Goal: Information Seeking & Learning: Understand process/instructions

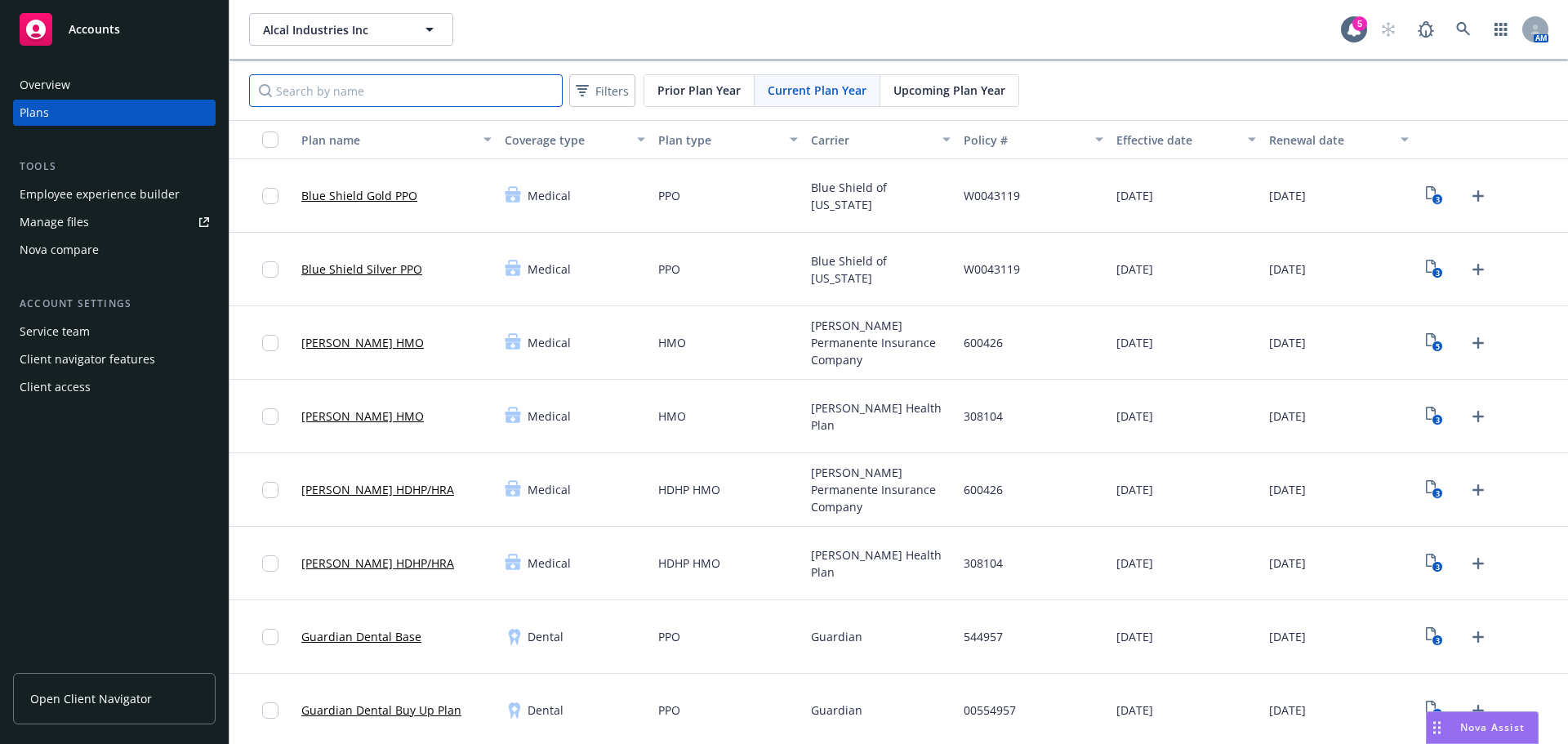
click at [378, 86] on input "Search by name" at bounding box center [406, 91] width 314 height 33
click at [1526, 37] on div at bounding box center [1535, 29] width 26 height 26
click at [1456, 23] on icon at bounding box center [1462, 29] width 14 height 14
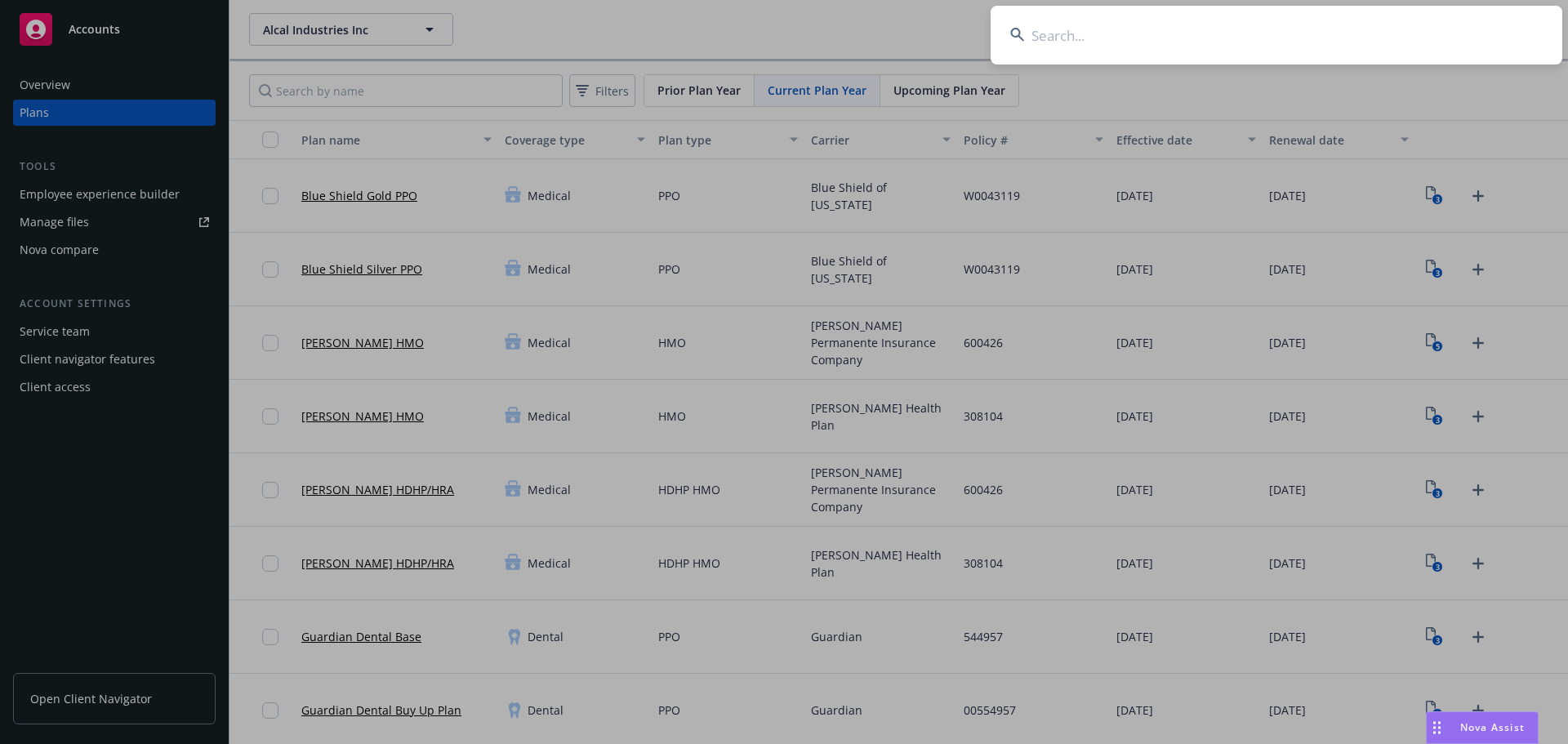
click at [1380, 44] on input at bounding box center [1276, 35] width 572 height 59
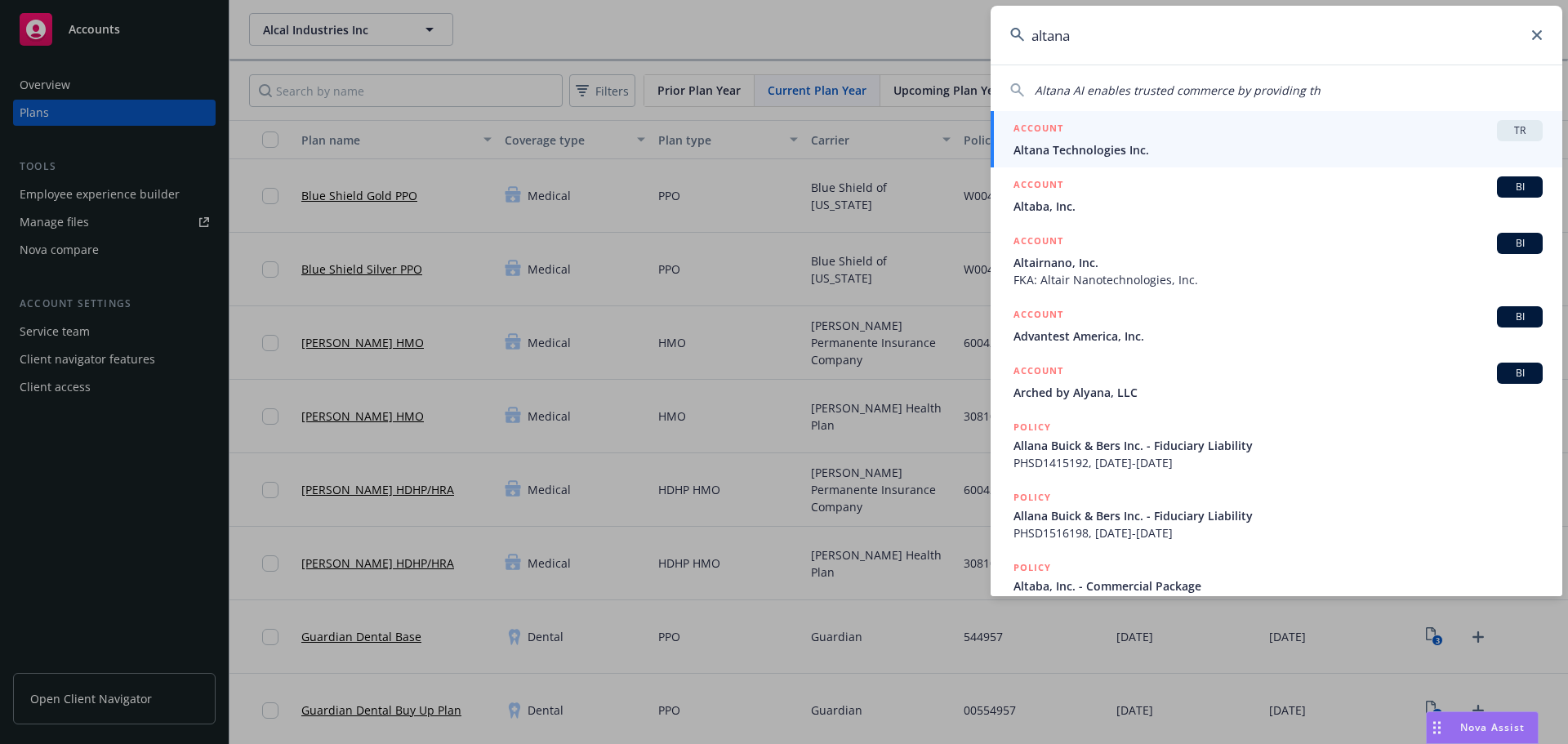
type input "altana"
click at [1147, 143] on span "Altana Technologies Inc." at bounding box center [1277, 150] width 529 height 17
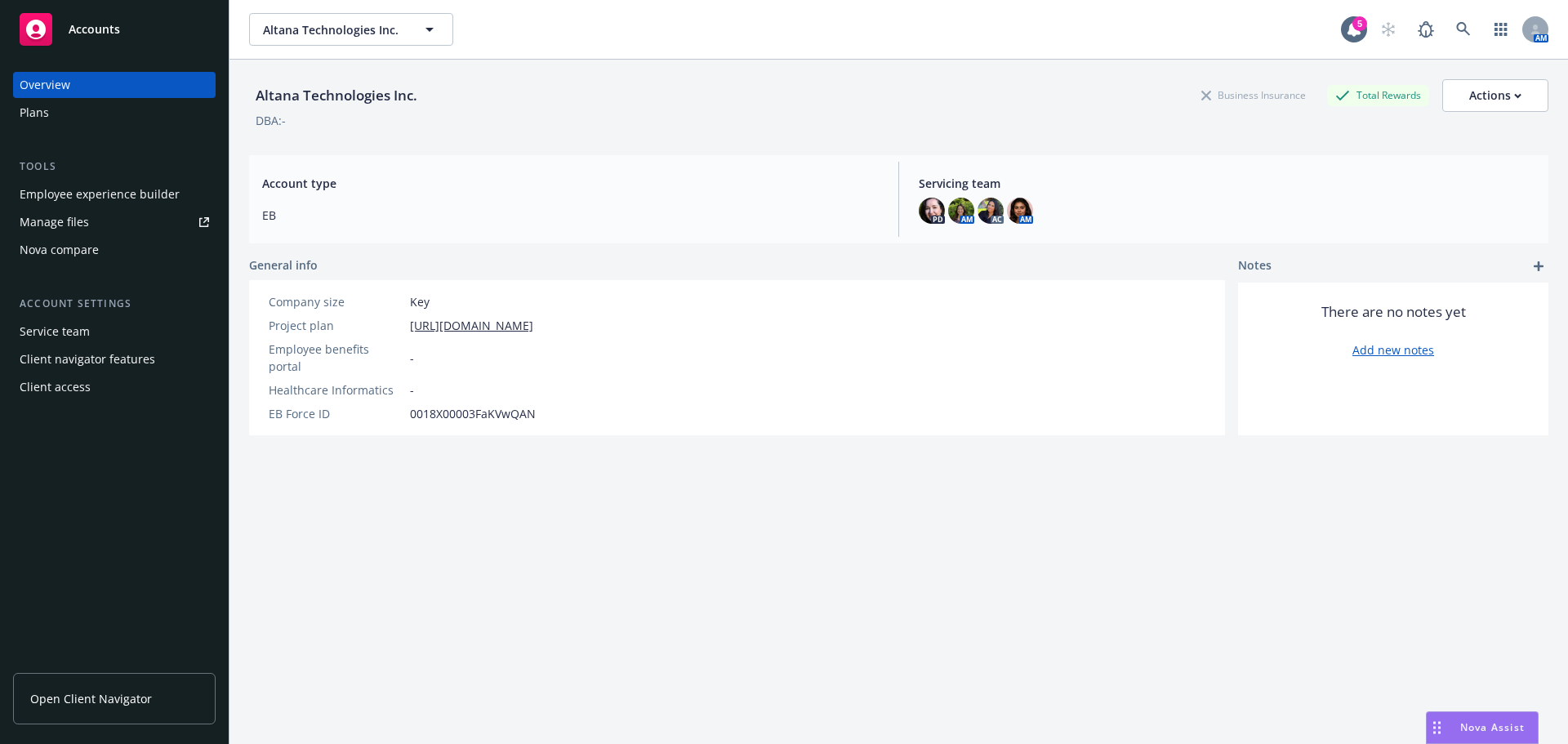
click at [66, 681] on link "Open Client Navigator" at bounding box center [114, 699] width 202 height 52
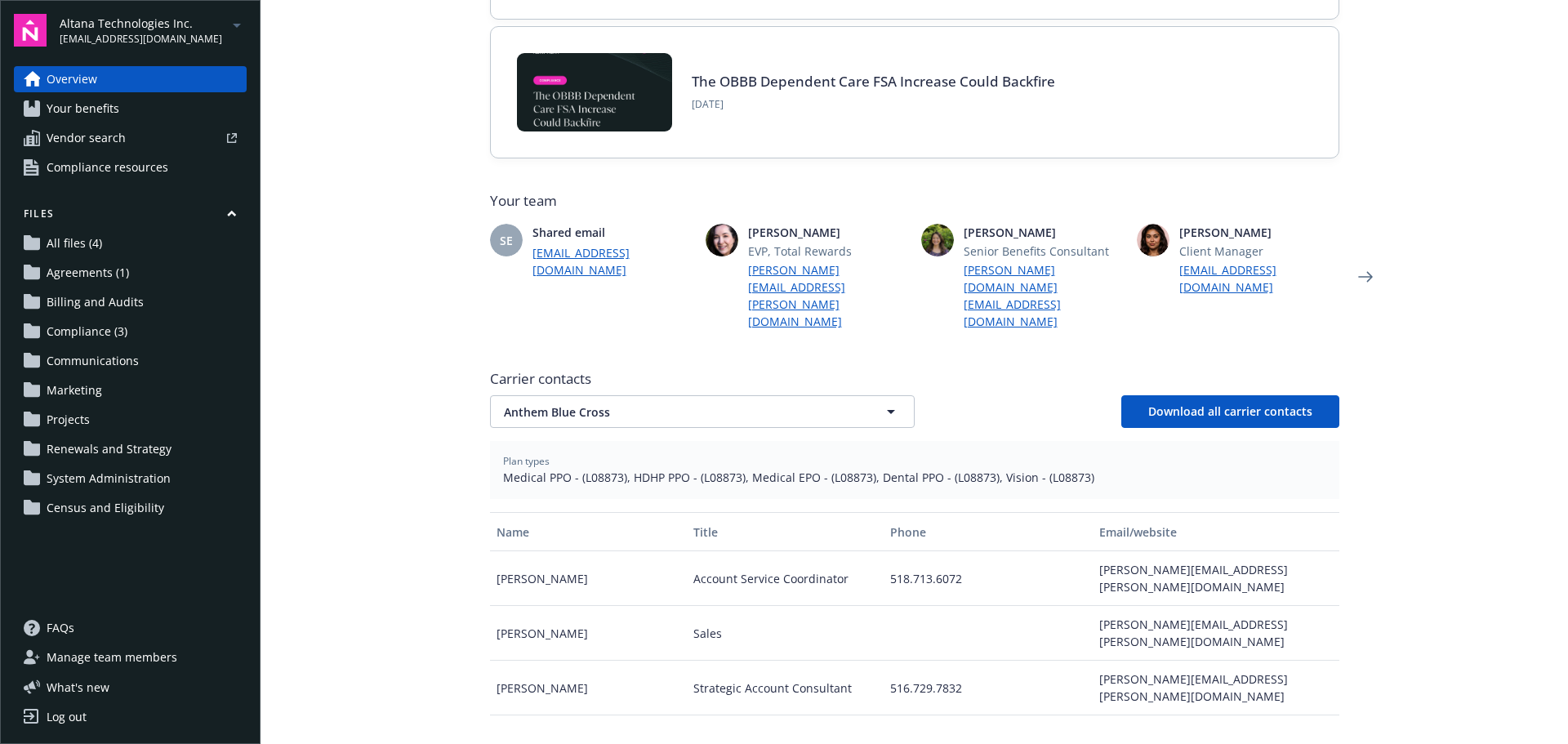
scroll to position [326, 0]
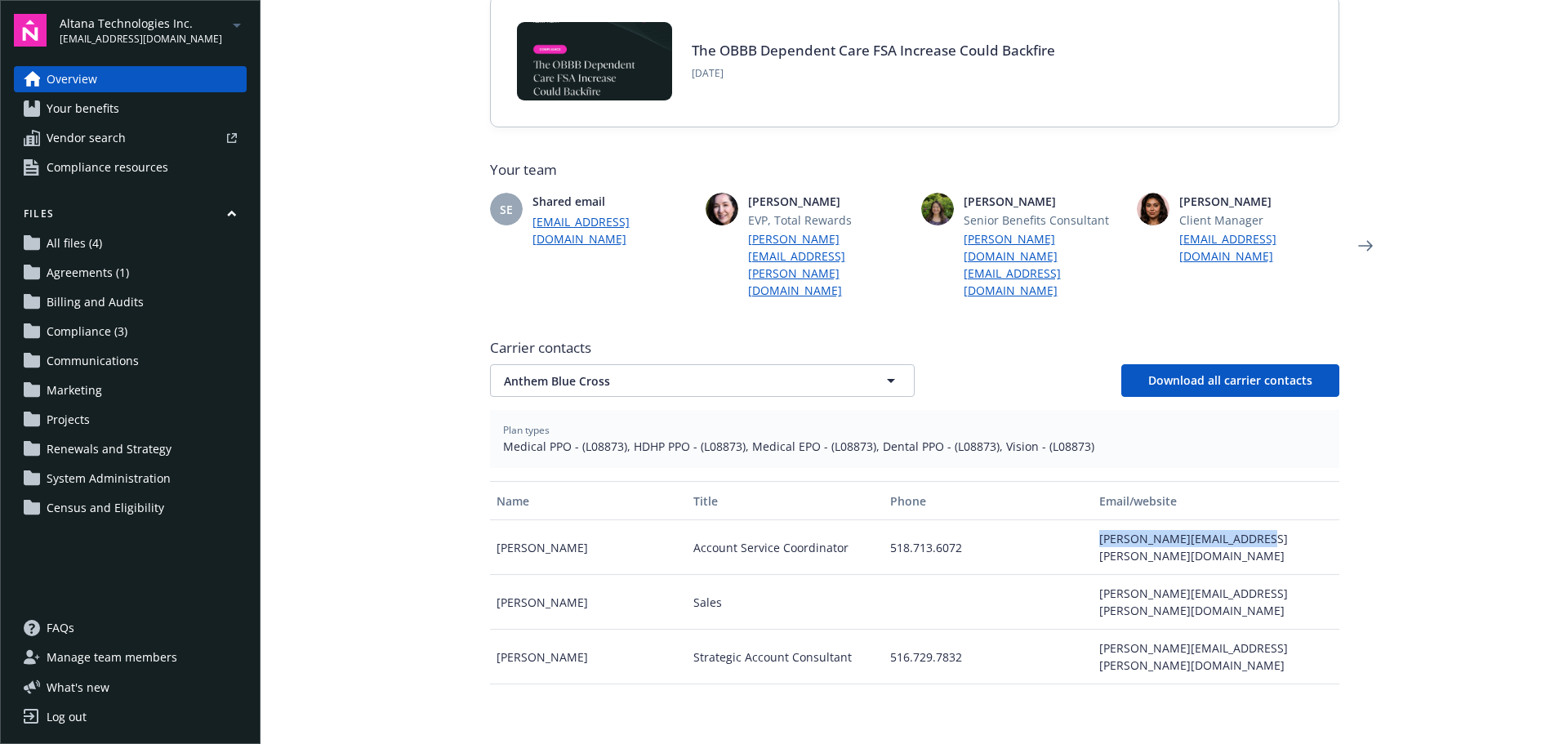
drag, startPoint x: 1093, startPoint y: 504, endPoint x: 1250, endPoint y: 504, distance: 157.0
click at [1250, 521] on div "britnay.willett@anthem.com" at bounding box center [1215, 547] width 246 height 54
copy div "britnay.willett@anthem.com"
drag, startPoint x: 890, startPoint y: 507, endPoint x: 960, endPoint y: 499, distance: 70.5
click at [960, 521] on div "518.713.6072" at bounding box center [988, 547] width 209 height 54
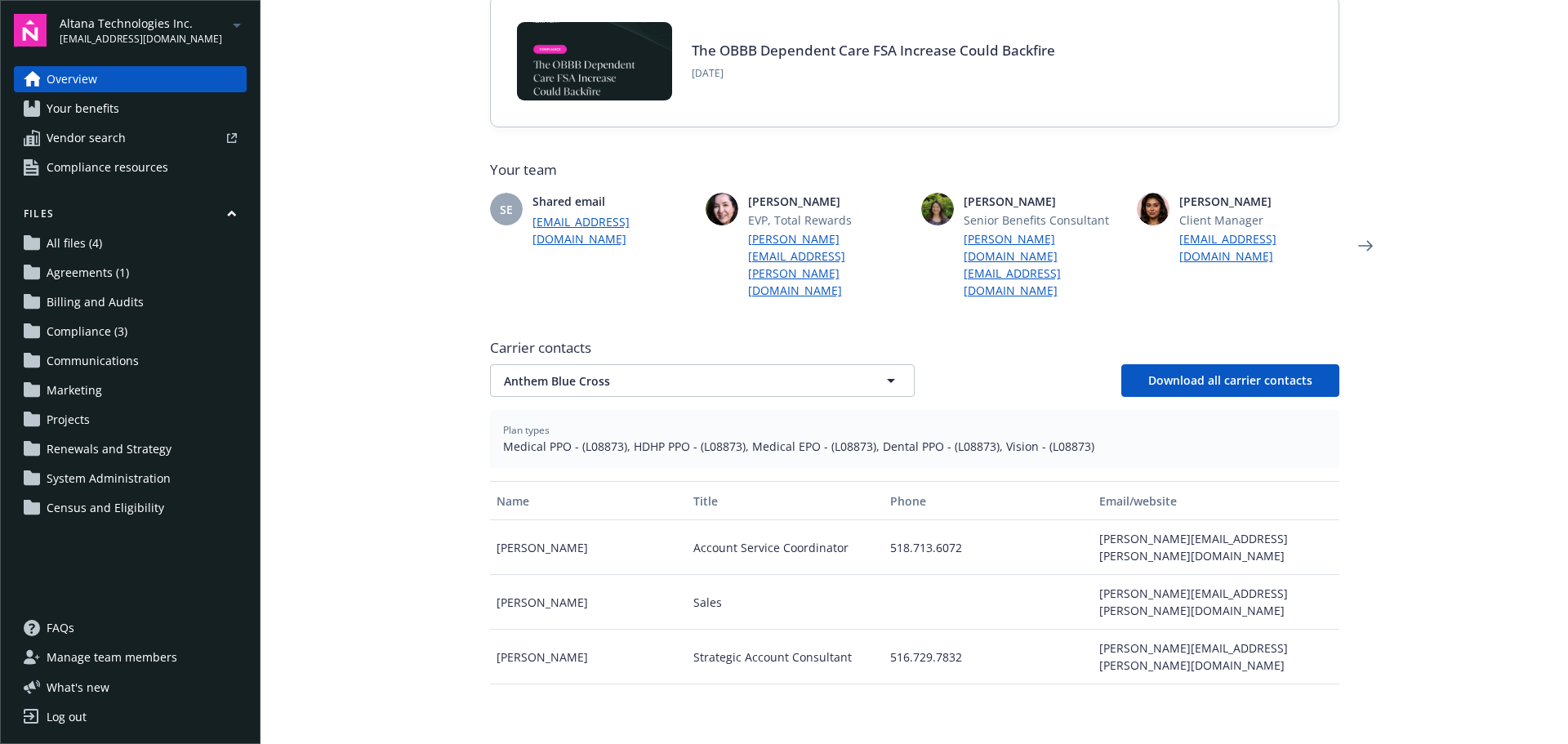
click at [739, 521] on div "Account Service Coordinator" at bounding box center [785, 547] width 197 height 54
drag, startPoint x: 687, startPoint y: 503, endPoint x: 841, endPoint y: 499, distance: 154.1
click at [841, 521] on div "Account Service Coordinator" at bounding box center [785, 547] width 197 height 54
copy div "Account Service Coordinator"
drag, startPoint x: 909, startPoint y: 515, endPoint x: 883, endPoint y: 508, distance: 26.9
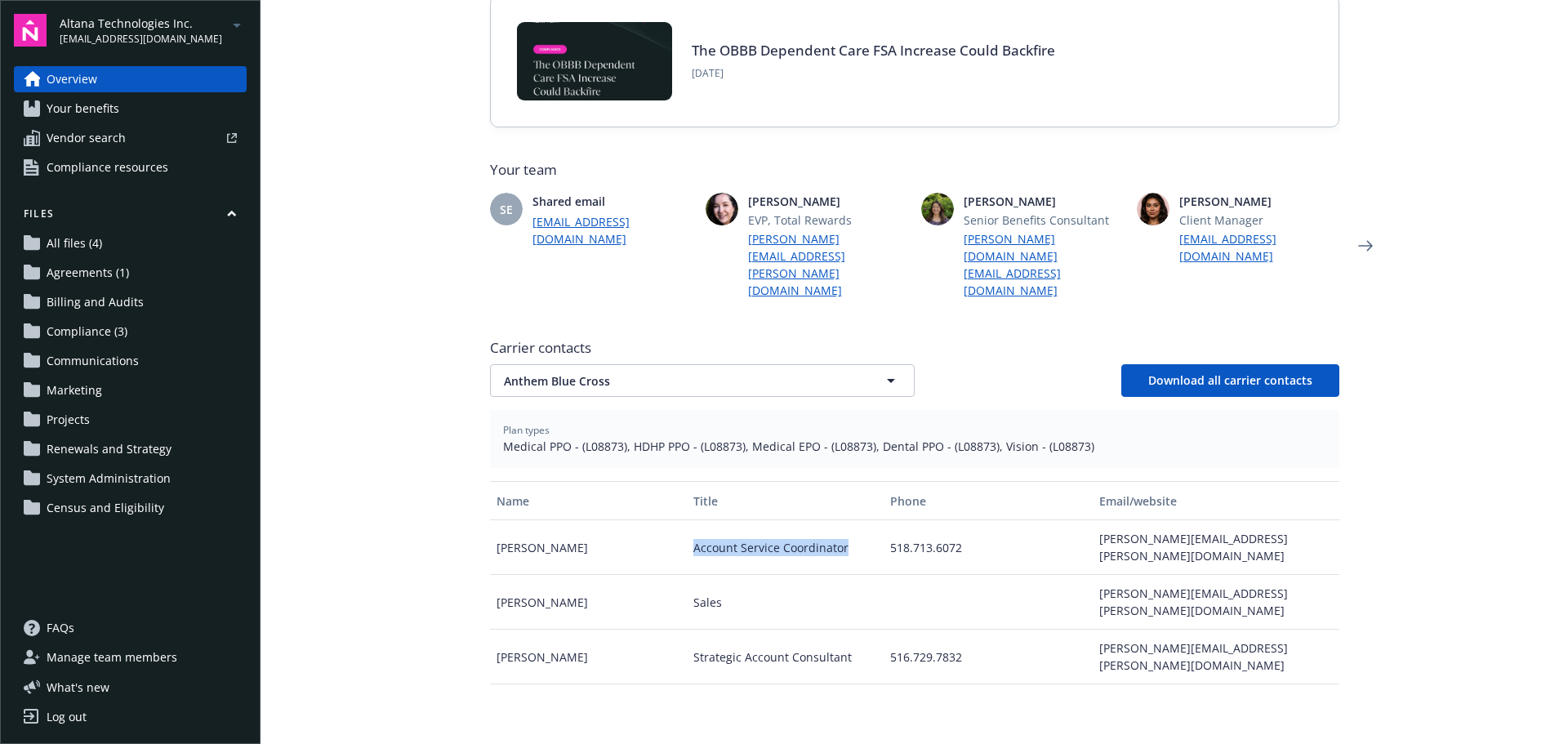
click at [909, 521] on div "518.713.6072" at bounding box center [988, 547] width 209 height 54
drag, startPoint x: 878, startPoint y: 507, endPoint x: 968, endPoint y: 498, distance: 90.4
click at [968, 521] on div "518.713.6072" at bounding box center [988, 547] width 209 height 54
copy div "518.713.6072"
drag, startPoint x: 484, startPoint y: 511, endPoint x: 580, endPoint y: 509, distance: 96.0
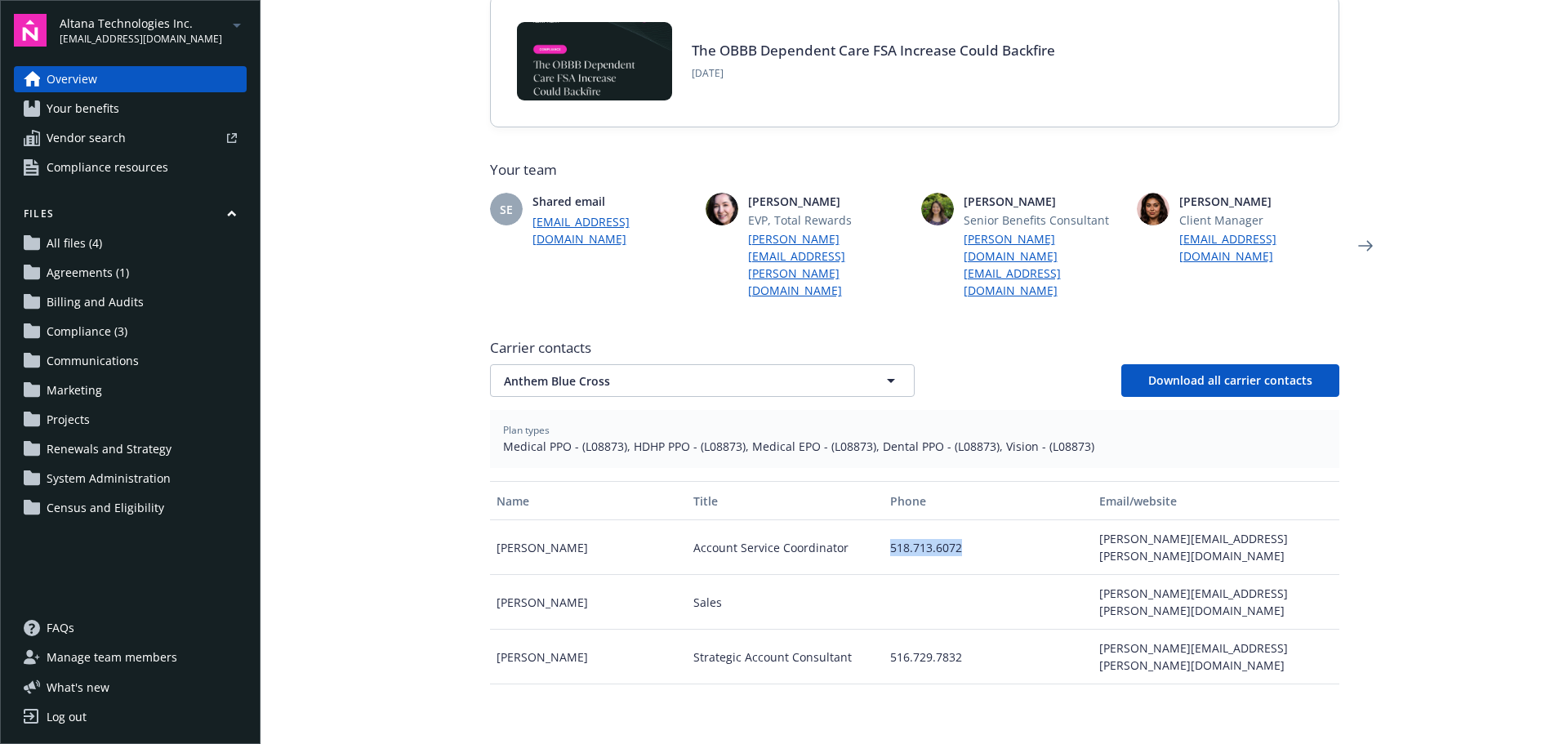
click at [580, 521] on div "Britnay Willett" at bounding box center [589, 547] width 197 height 54
copy div "Britnay Willett"
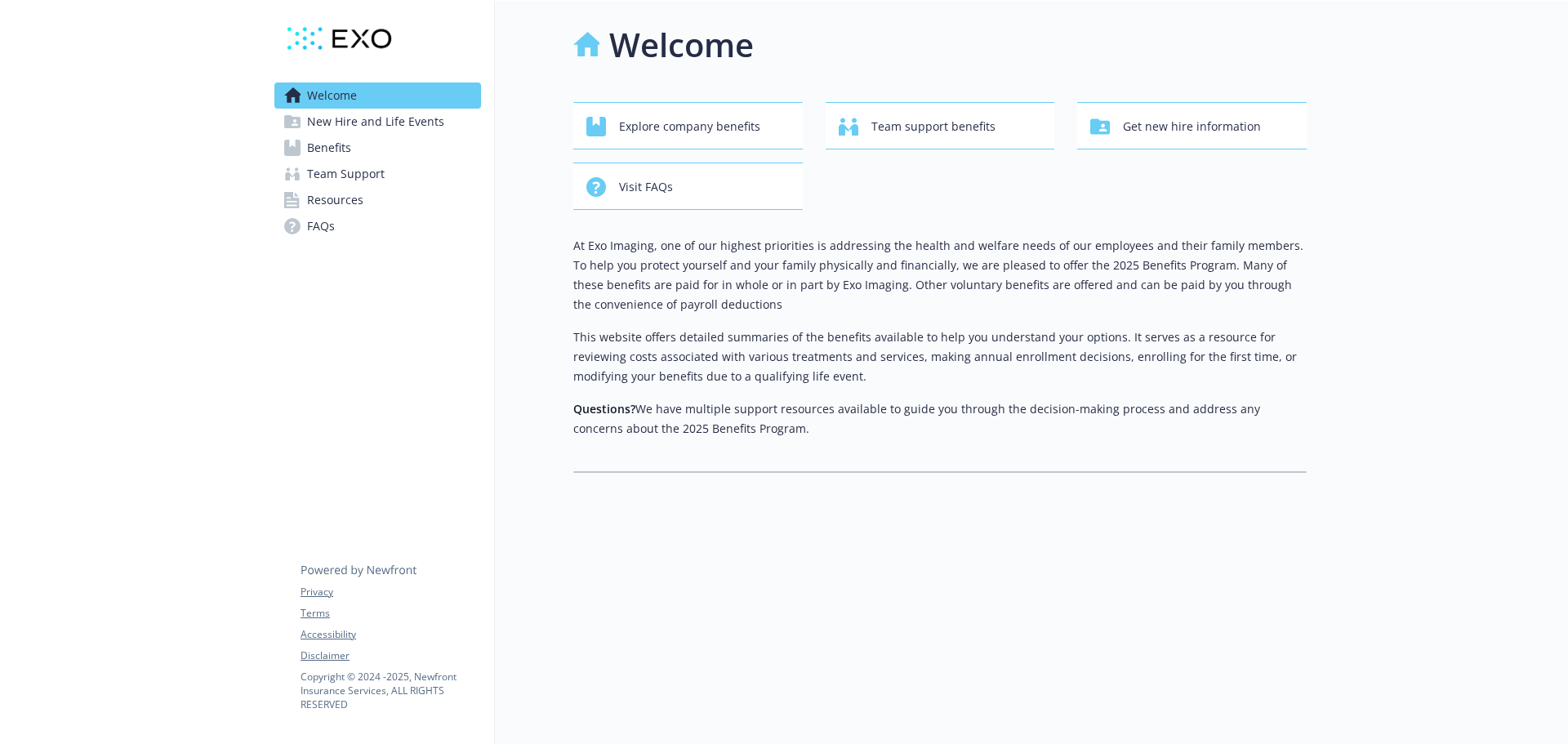
click at [397, 143] on link "Benefits" at bounding box center [377, 148] width 207 height 26
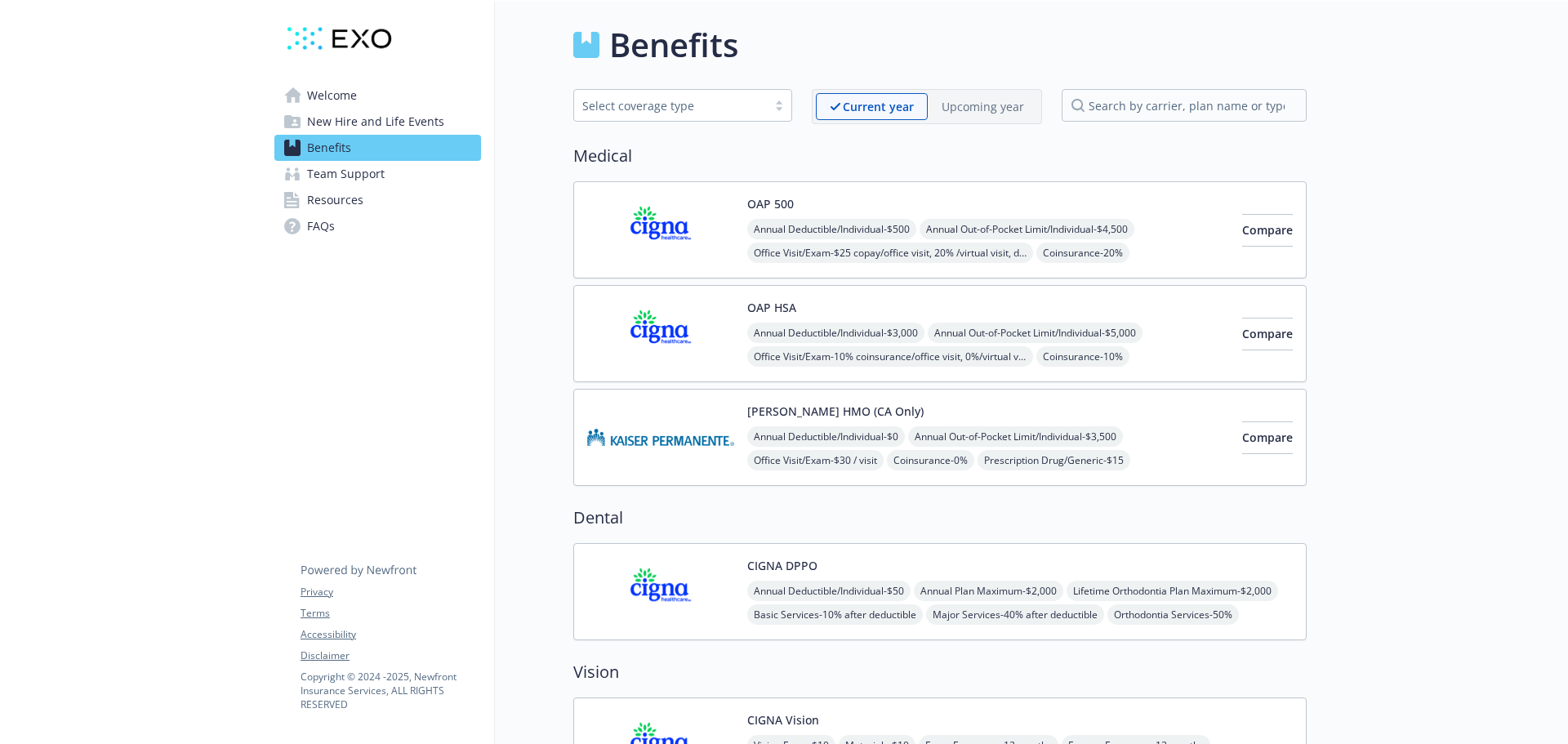
click at [348, 131] on span "New Hire and Life Events" at bounding box center [375, 121] width 137 height 26
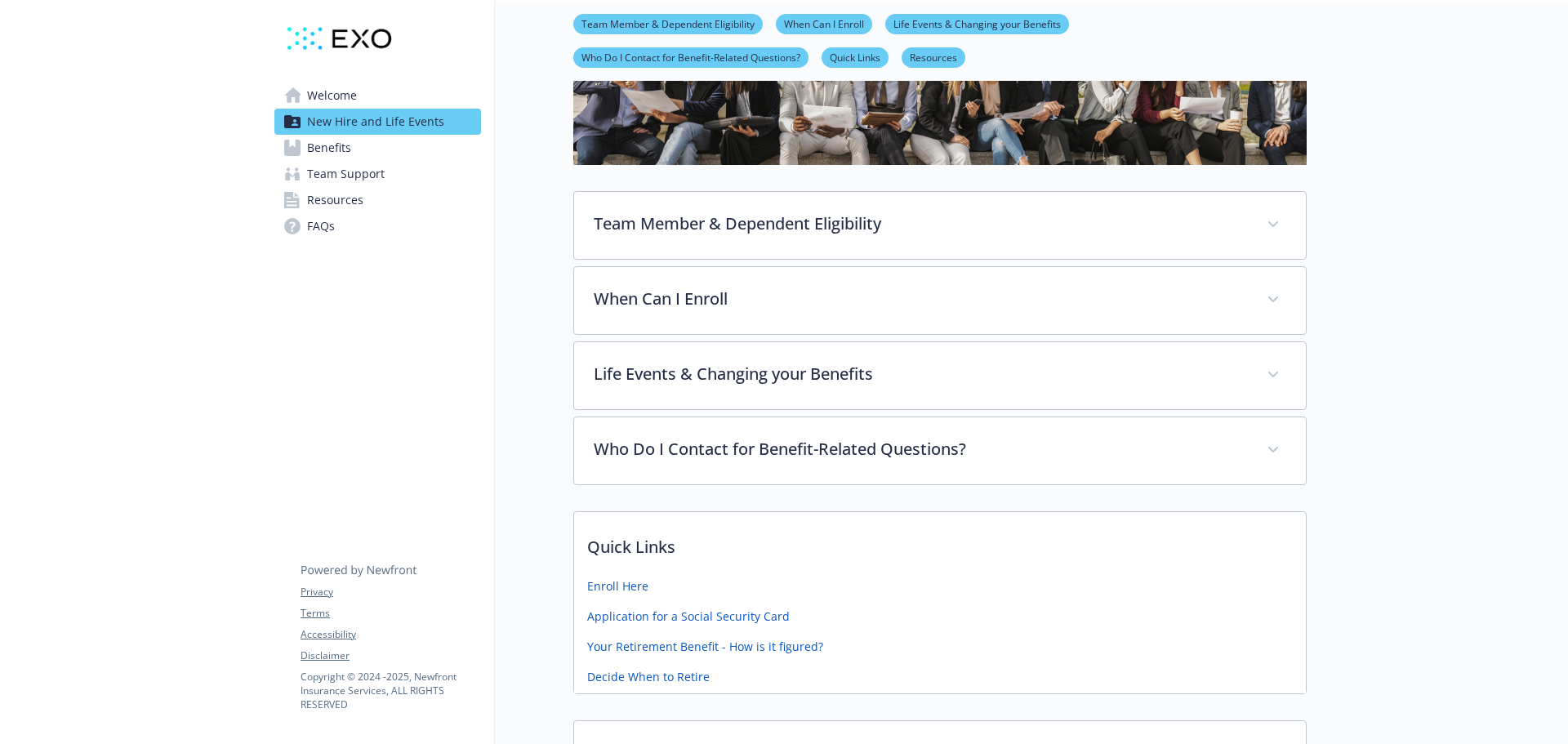
scroll to position [164, 0]
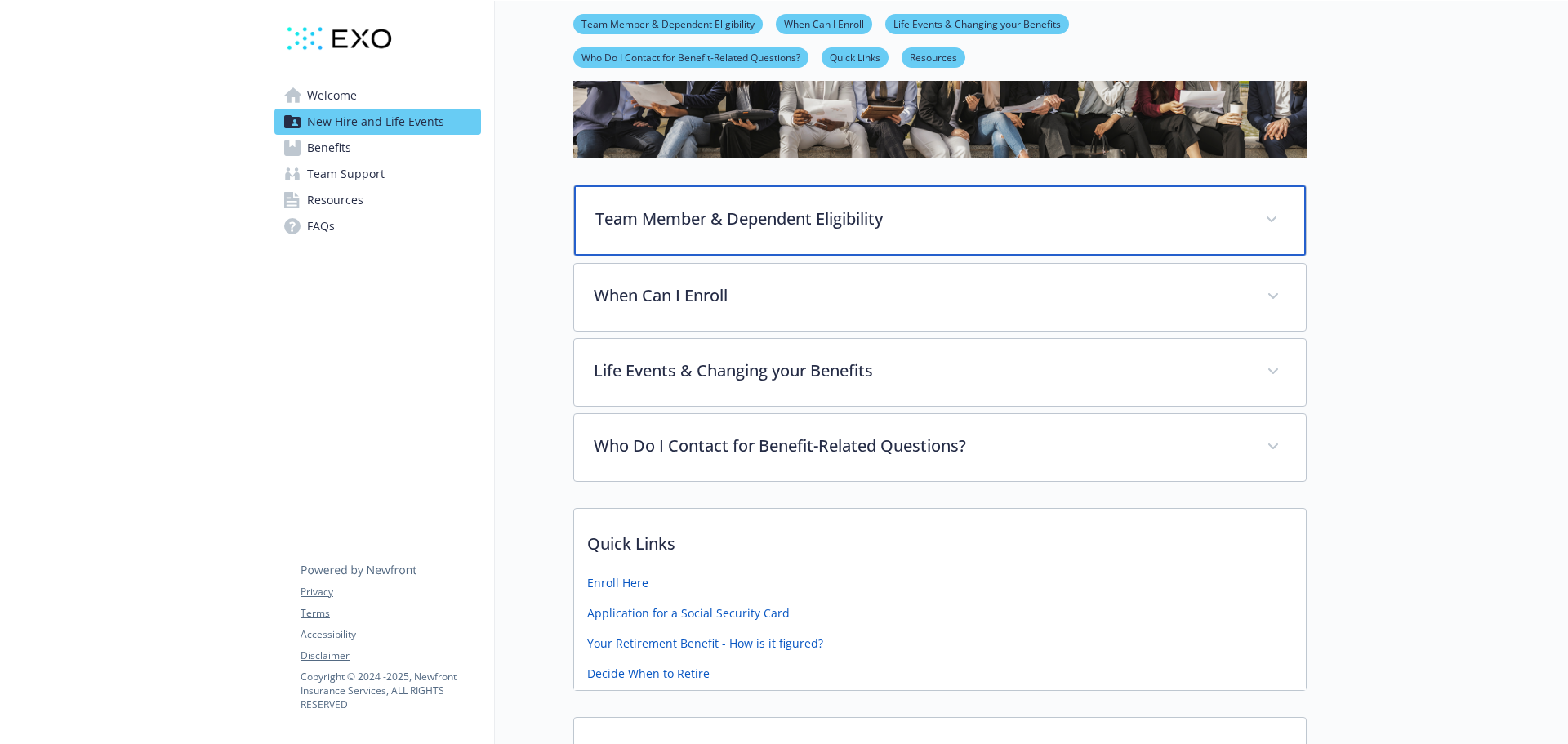
click at [658, 223] on p "Team Member & Dependent Eligibility" at bounding box center [920, 219] width 650 height 25
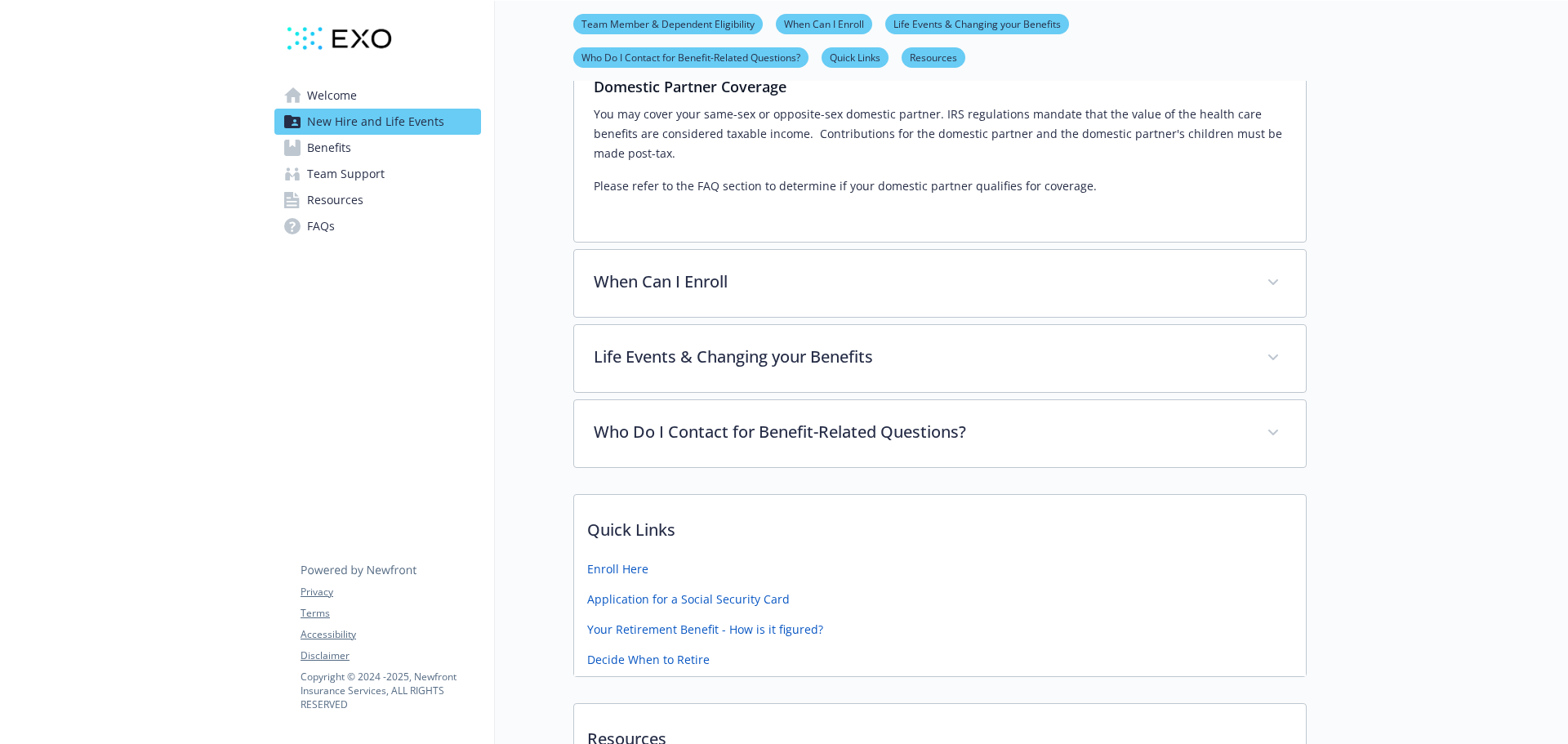
scroll to position [653, 0]
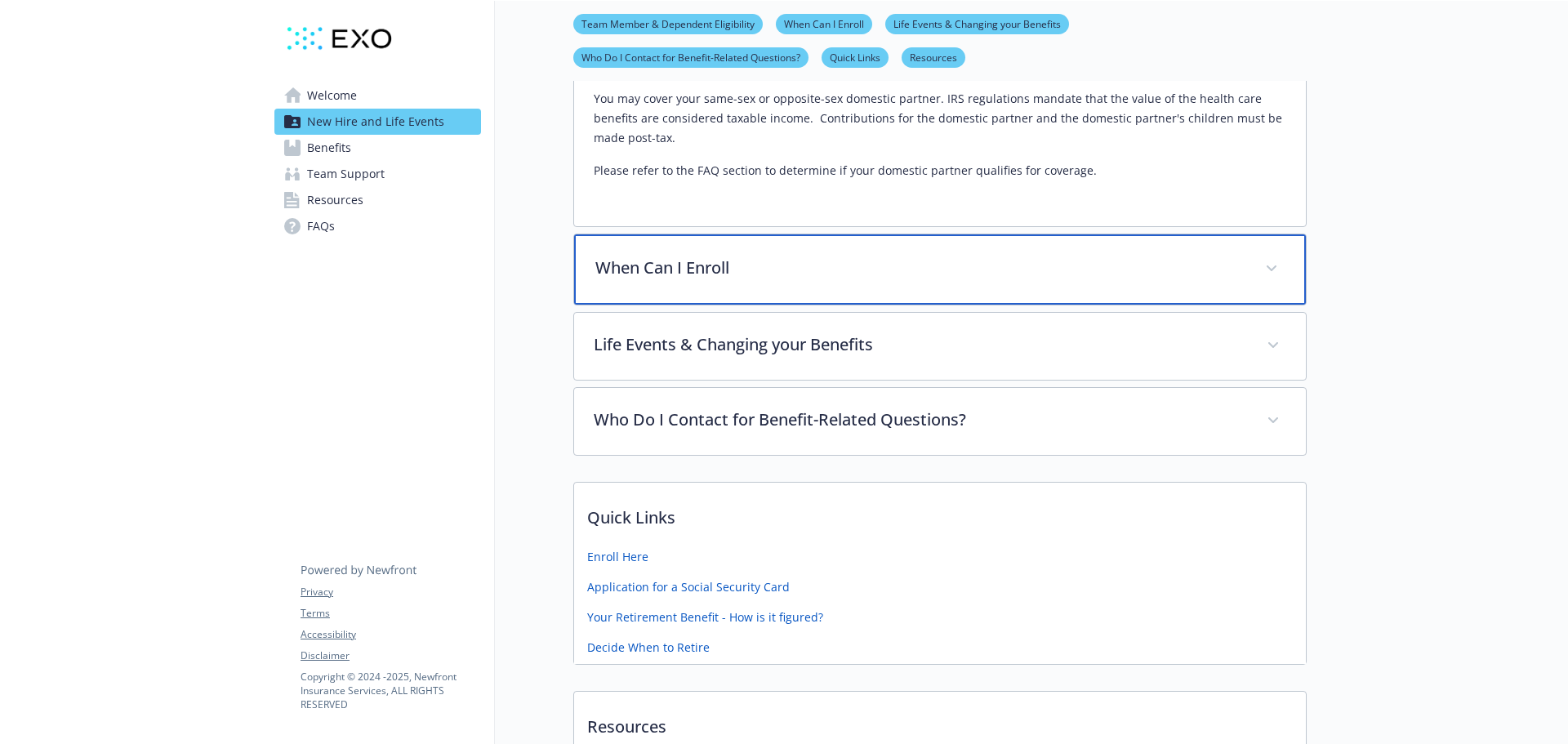
click at [652, 288] on div "When Can I Enroll" at bounding box center [940, 269] width 732 height 70
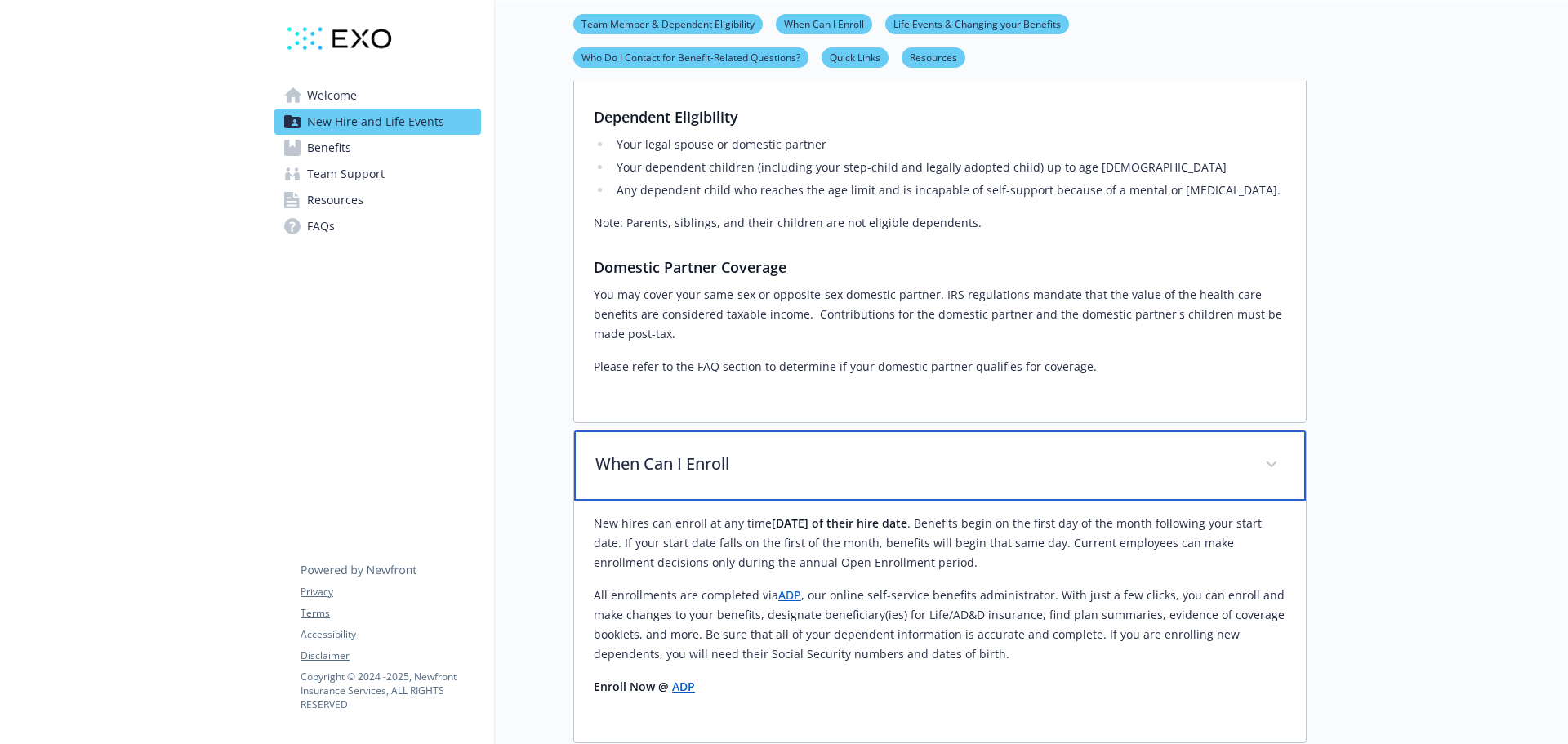
scroll to position [408, 0]
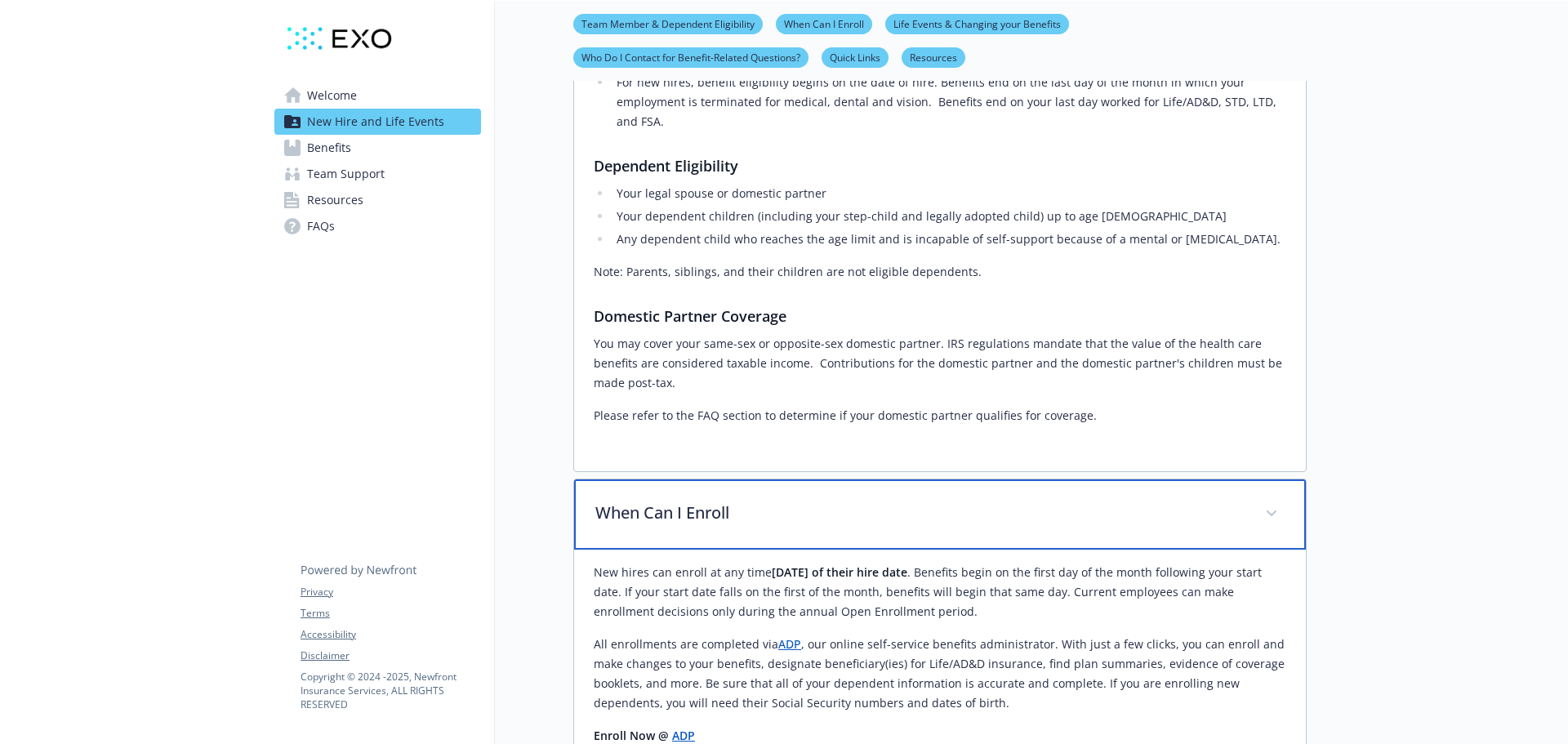
click at [647, 520] on p "When Can I Enroll" at bounding box center [920, 512] width 650 height 25
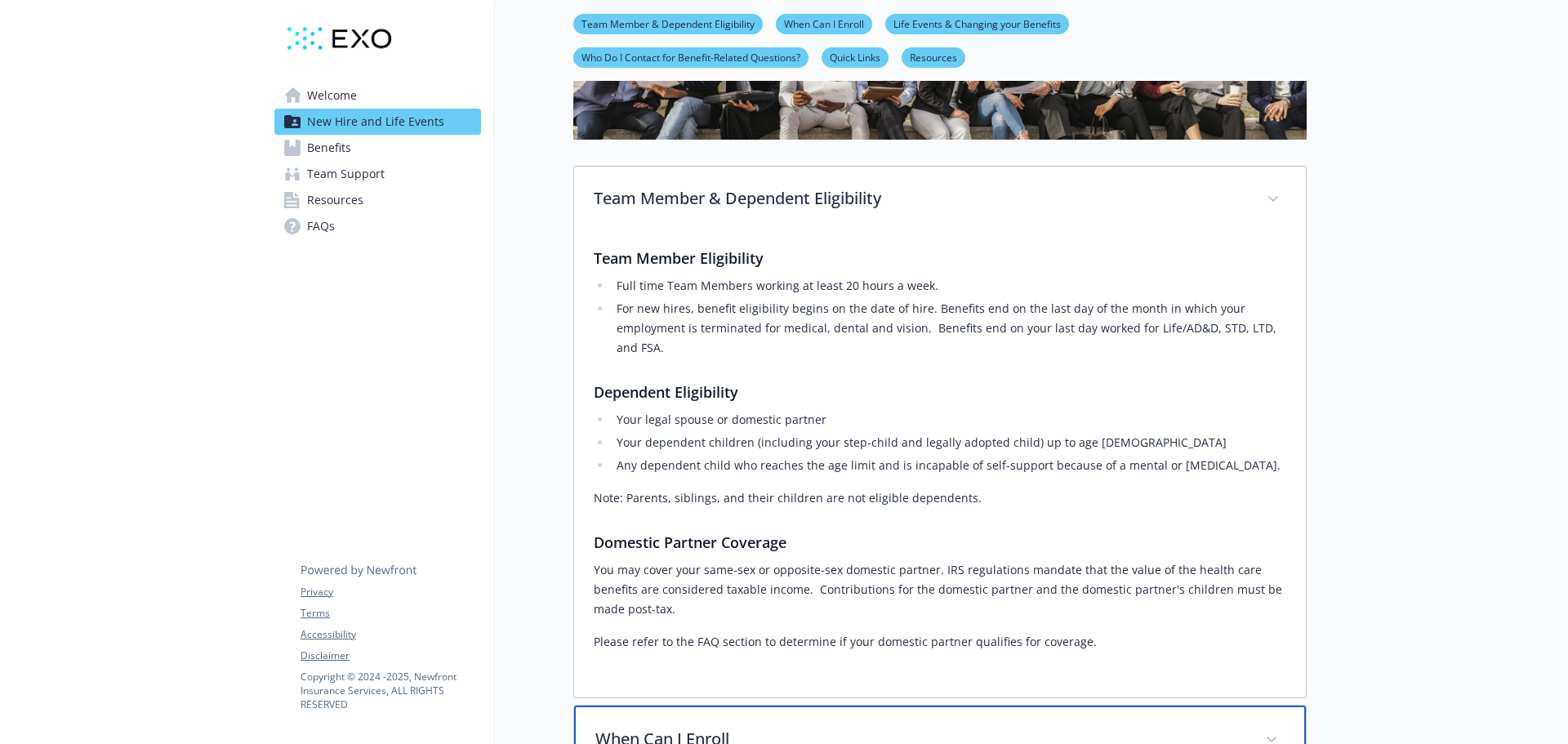
scroll to position [164, 0]
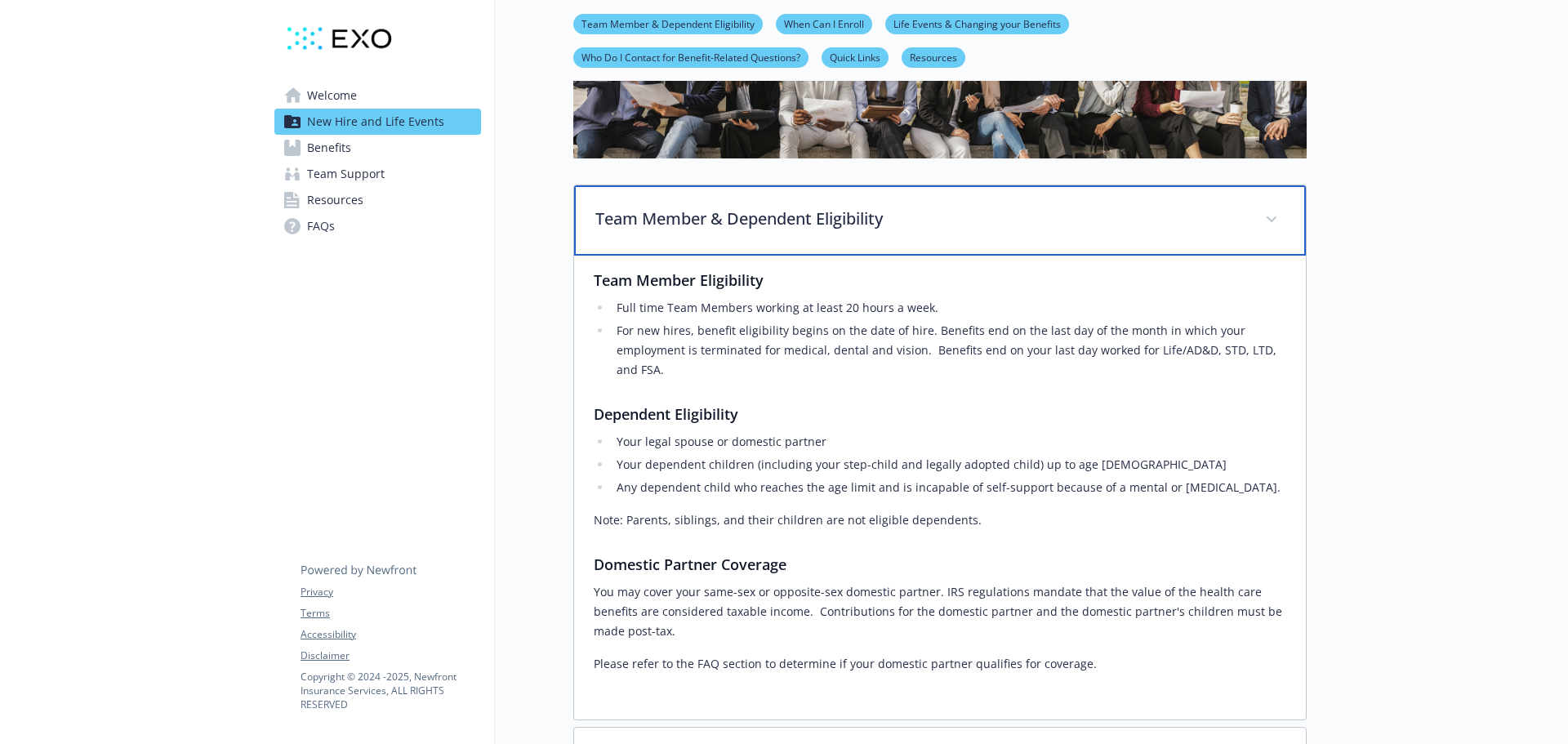
click at [795, 220] on p "Team Member & Dependent Eligibility" at bounding box center [920, 219] width 650 height 25
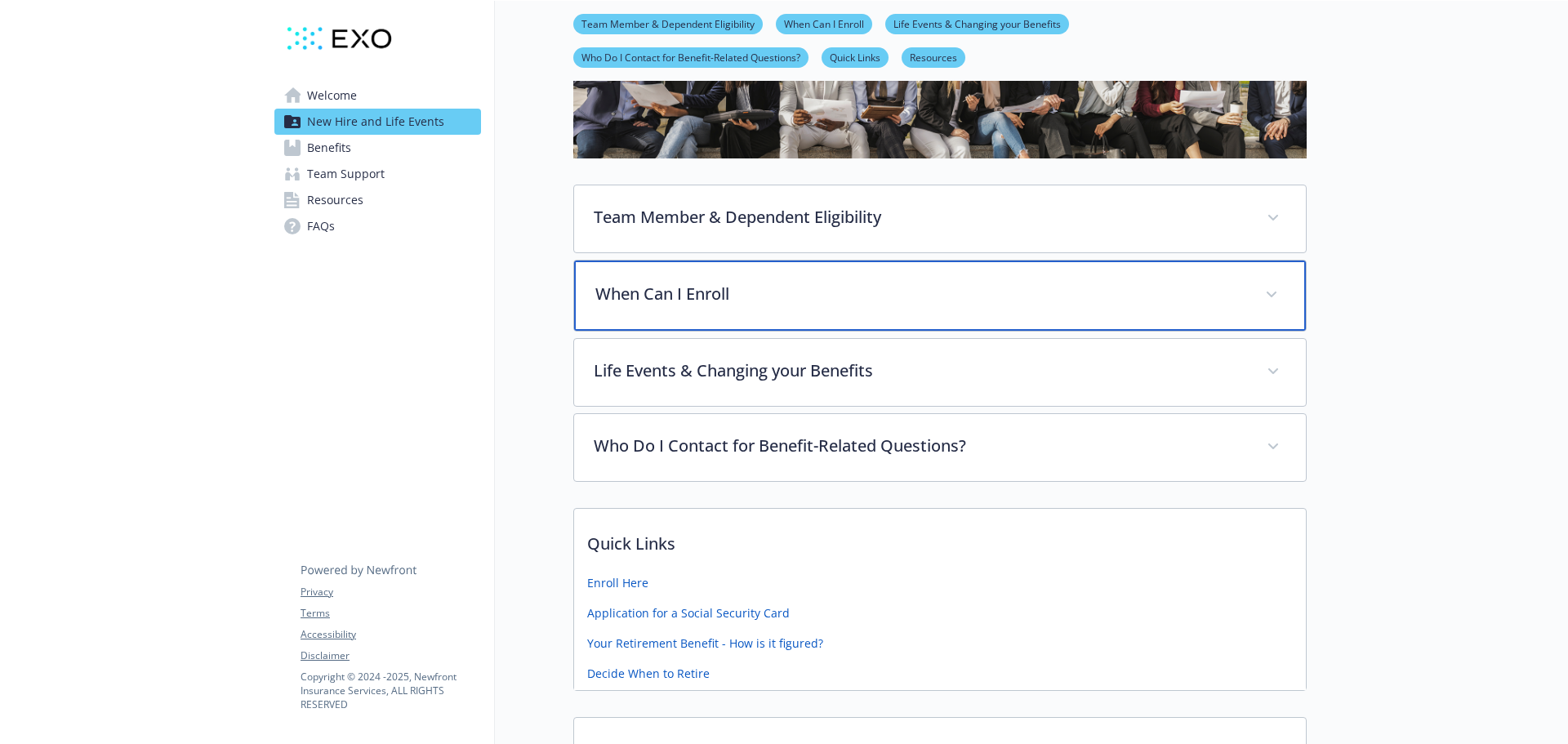
click at [723, 283] on p "When Can I Enroll" at bounding box center [920, 293] width 650 height 25
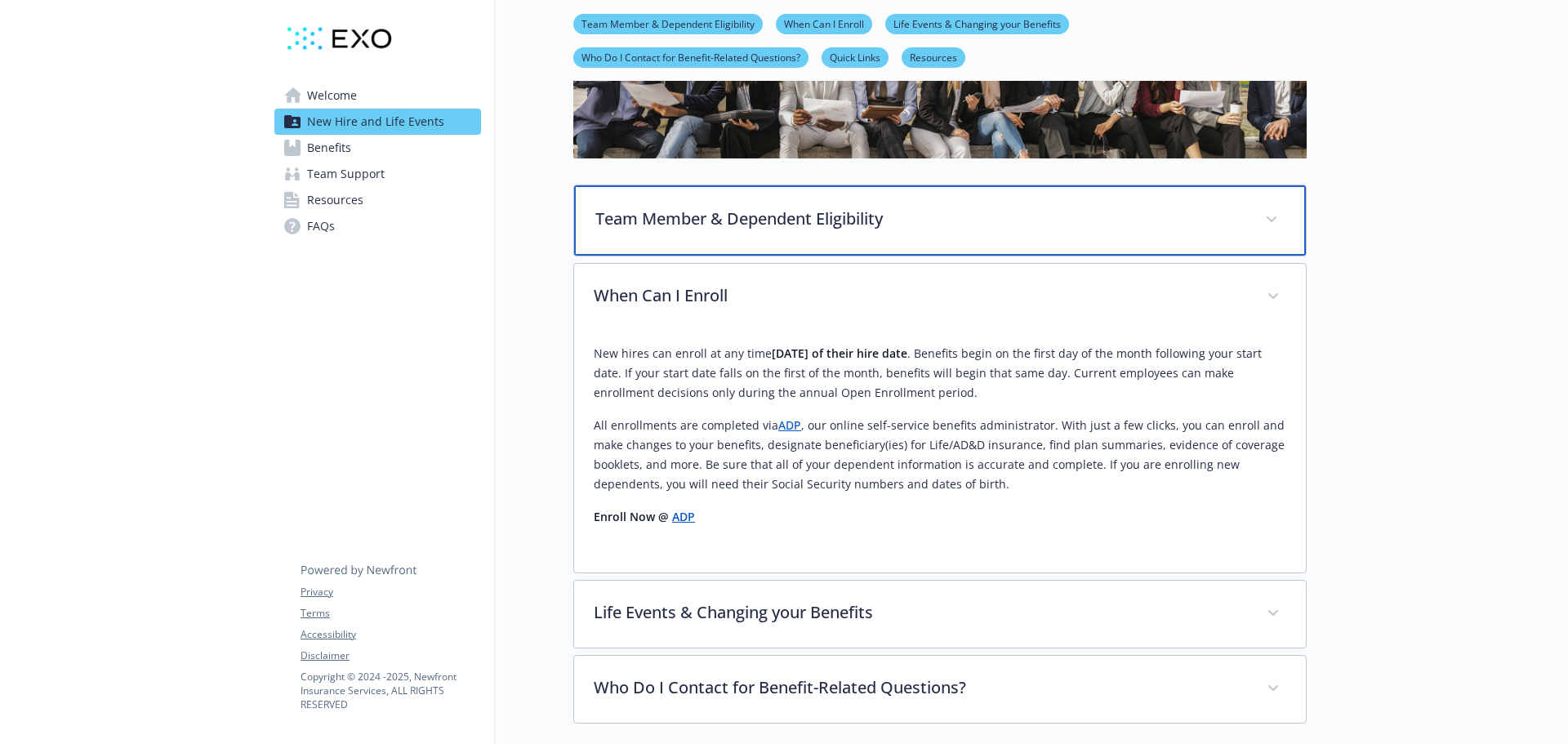
click at [937, 222] on p "Team Member & Dependent Eligibility" at bounding box center [920, 219] width 650 height 25
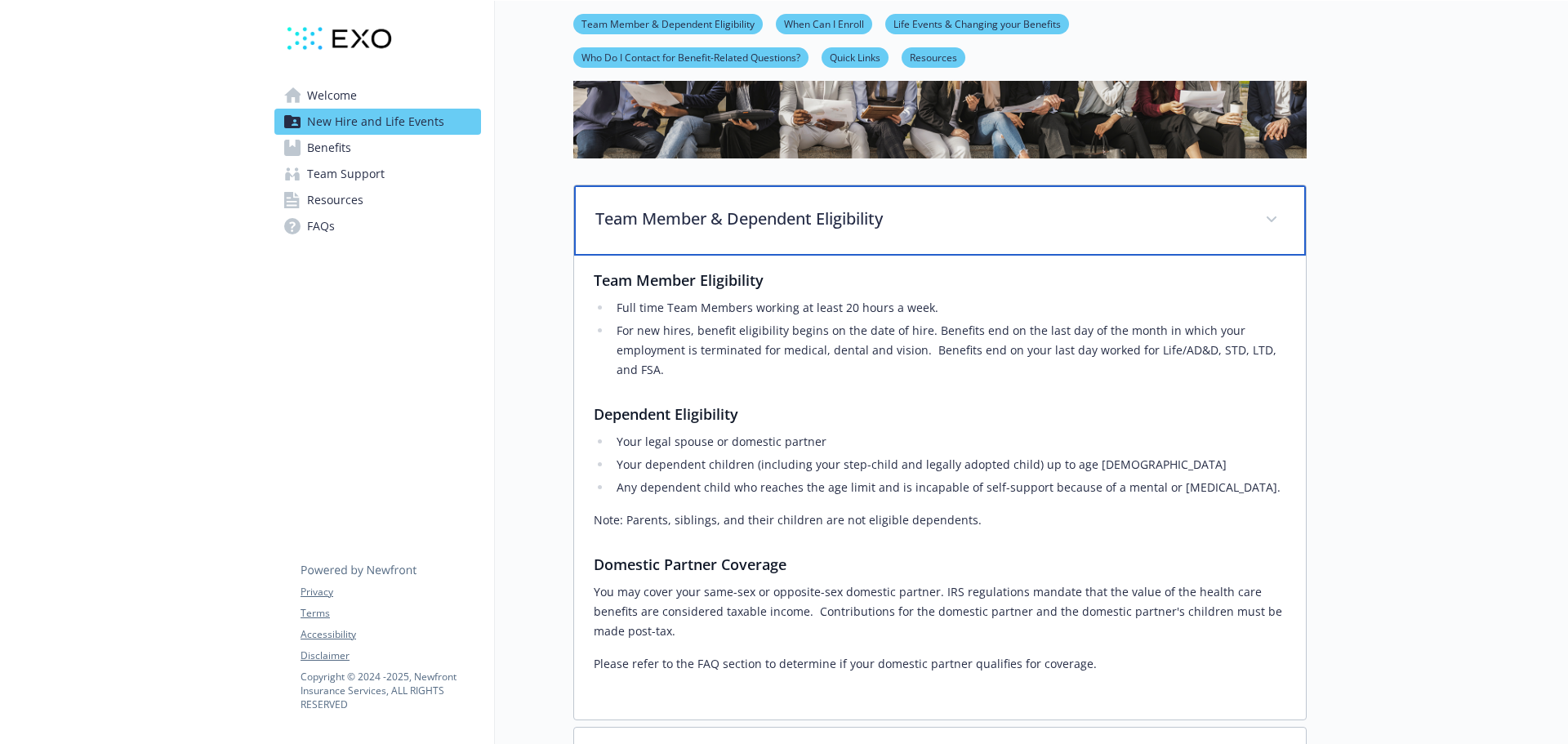
click at [711, 223] on p "Team Member & Dependent Eligibility" at bounding box center [920, 219] width 650 height 25
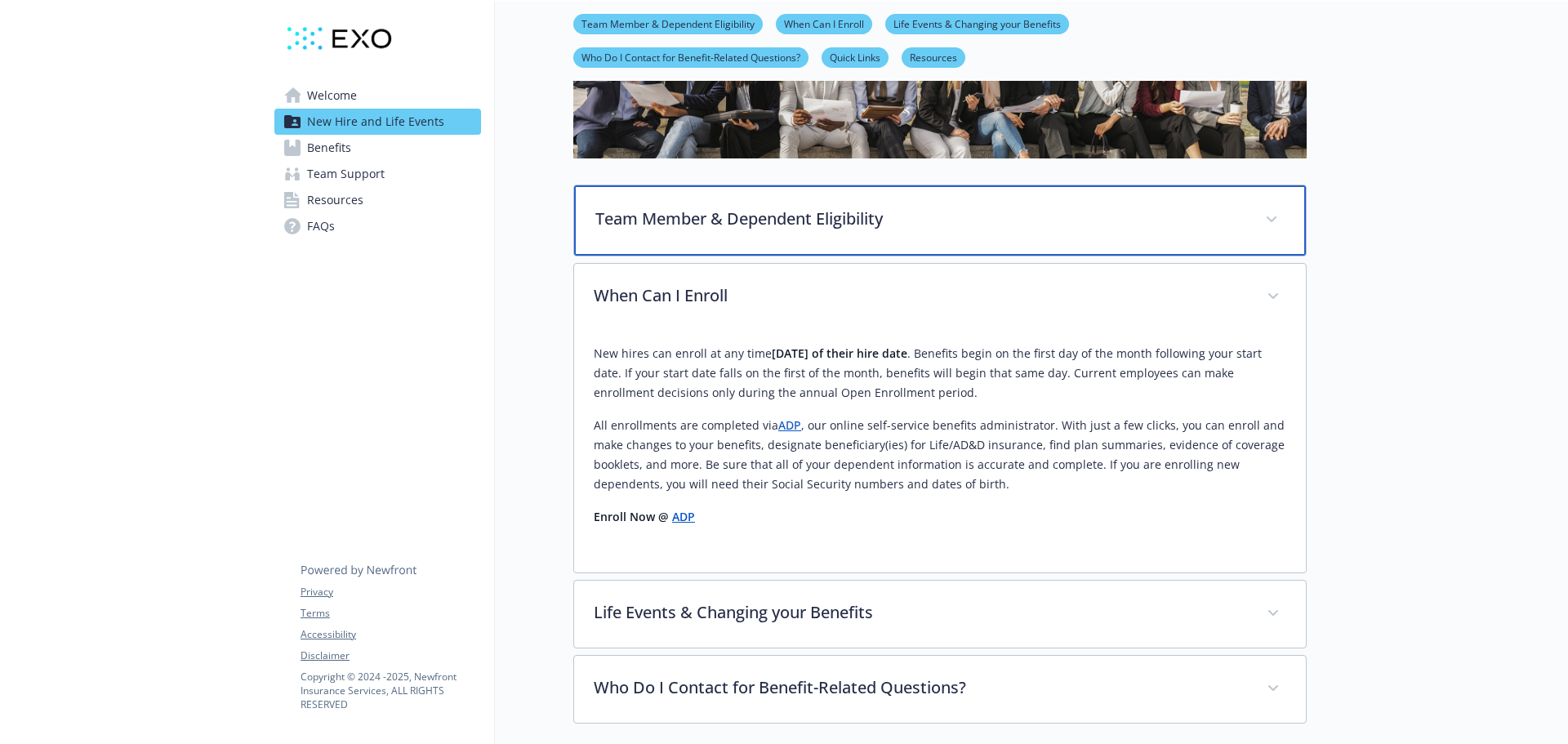
scroll to position [245, 0]
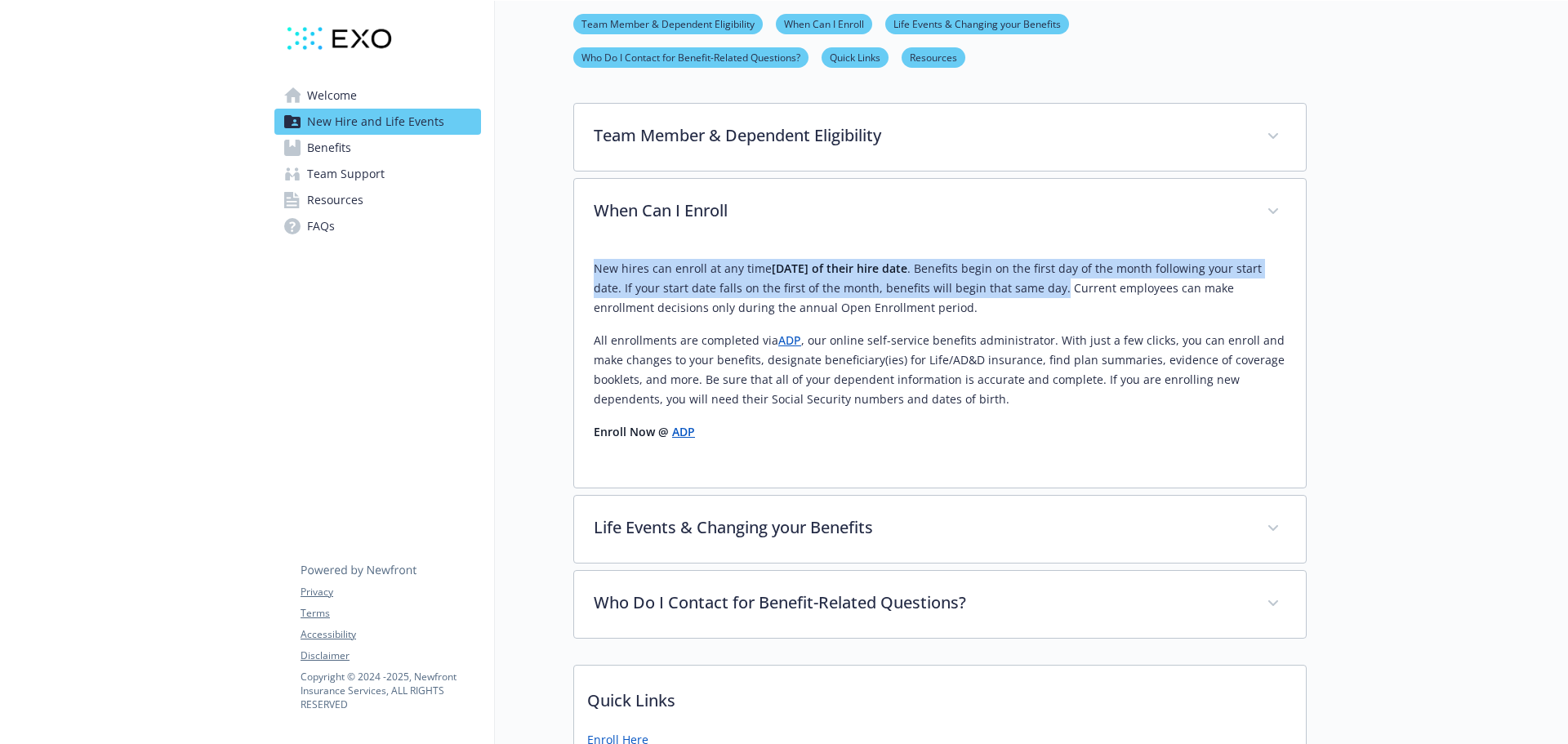
drag, startPoint x: 593, startPoint y: 269, endPoint x: 1081, endPoint y: 295, distance: 488.7
click at [1081, 295] on div "New hires can enroll at any time [DATE] of their hire date . Benefits begin on …" at bounding box center [940, 366] width 732 height 242
copy p "New hires can enroll at any time [DATE] of their hire date . Benefits begin on …"
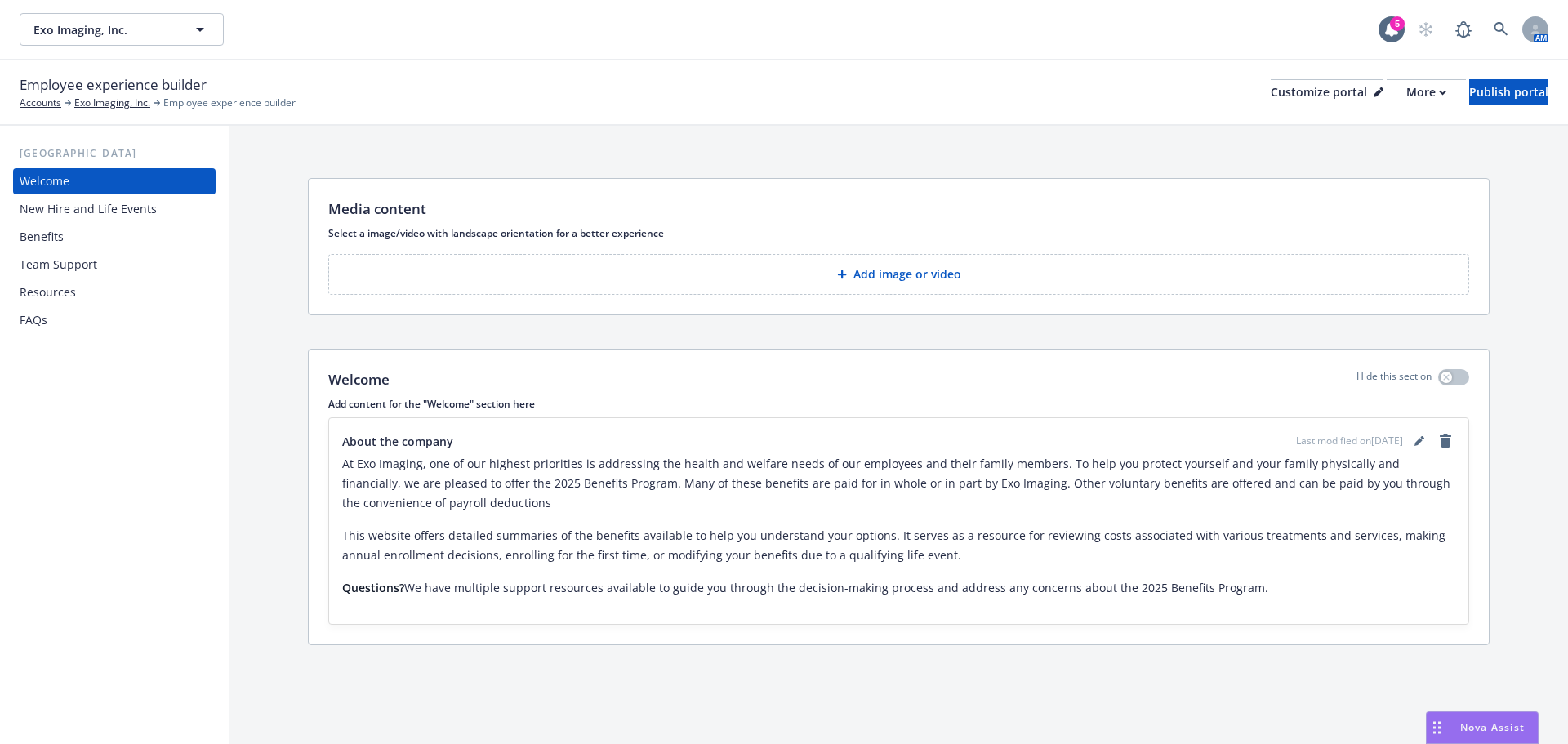
click at [97, 208] on div "New Hire and Life Events" at bounding box center [87, 209] width 137 height 26
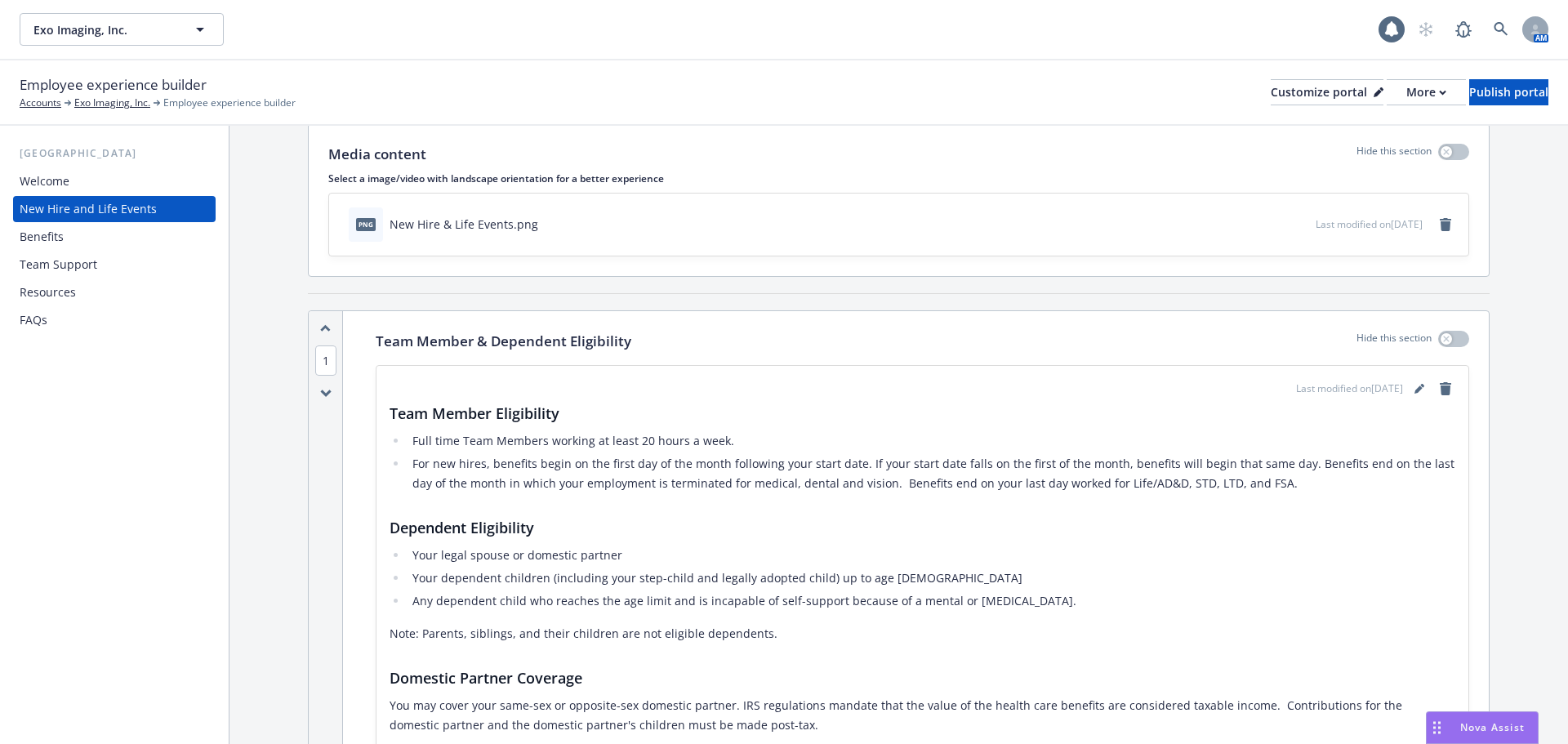
scroll to position [82, 0]
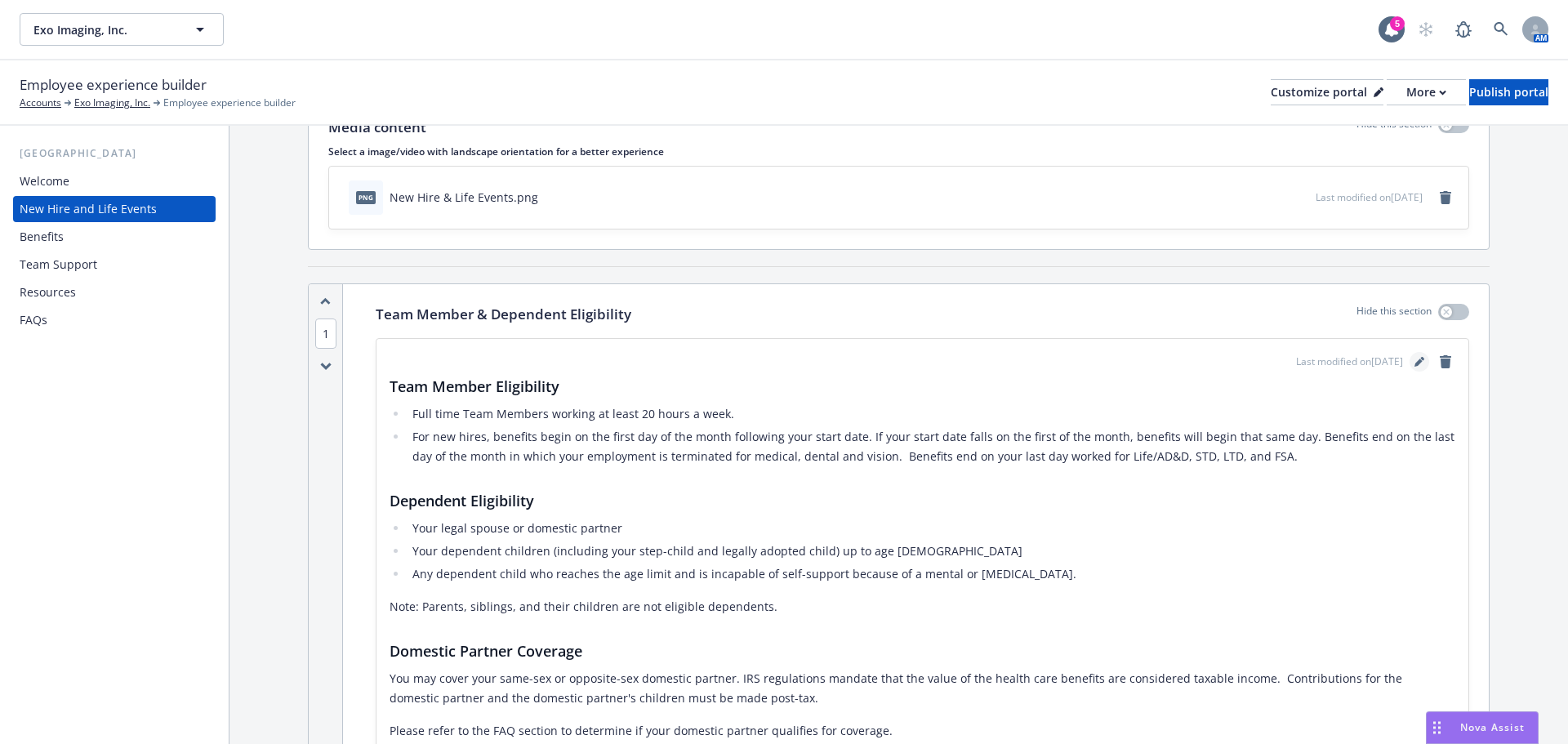
click at [1410, 356] on link "editPencil" at bounding box center [1419, 361] width 19 height 19
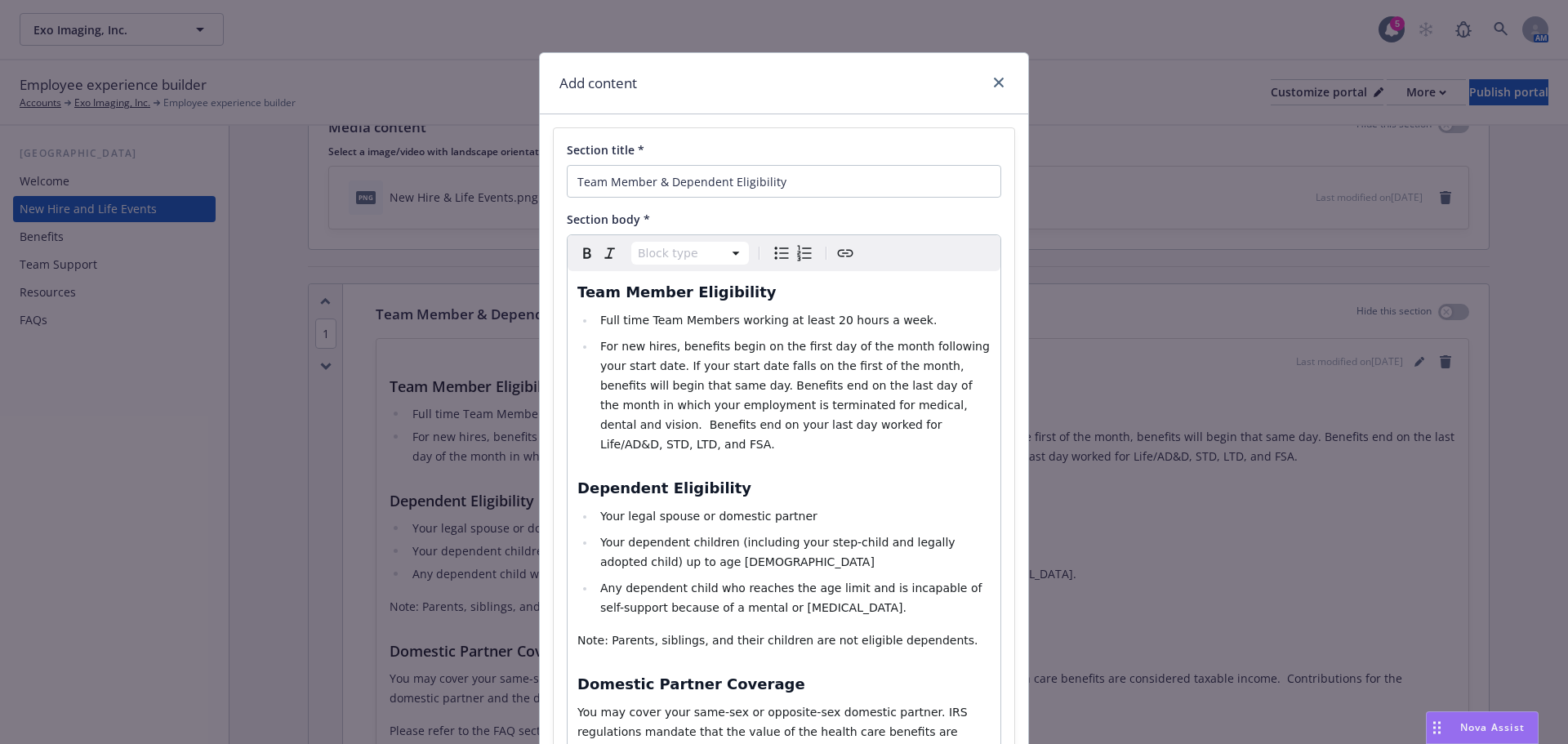
select select
click at [672, 382] on span "For new hires, benefits begin on the first day of the month following your star…" at bounding box center [796, 395] width 393 height 111
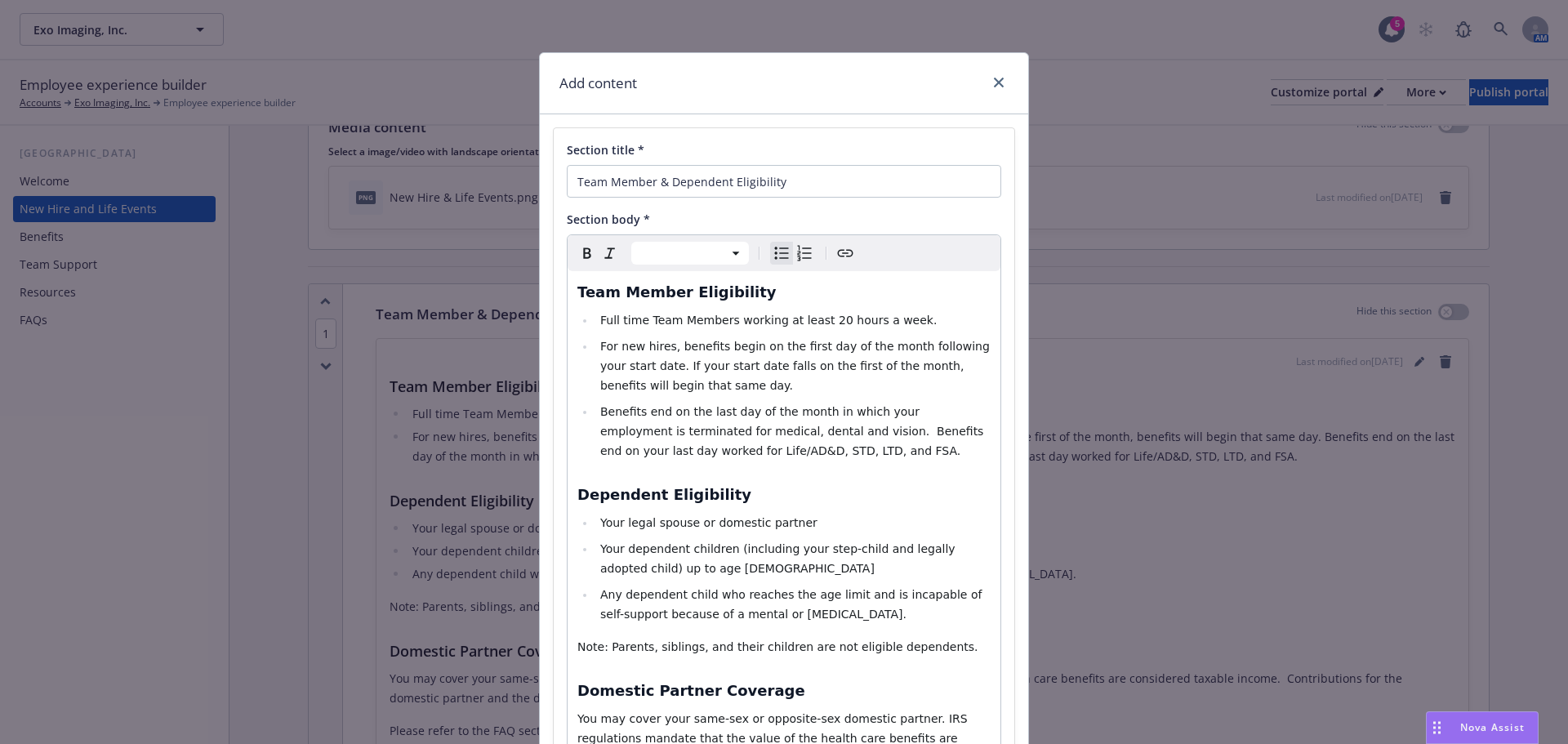
drag, startPoint x: 672, startPoint y: 389, endPoint x: 667, endPoint y: 349, distance: 40.3
click at [667, 349] on li "For new hires, benefits begin on the first day of the month following your star…" at bounding box center [793, 366] width 395 height 59
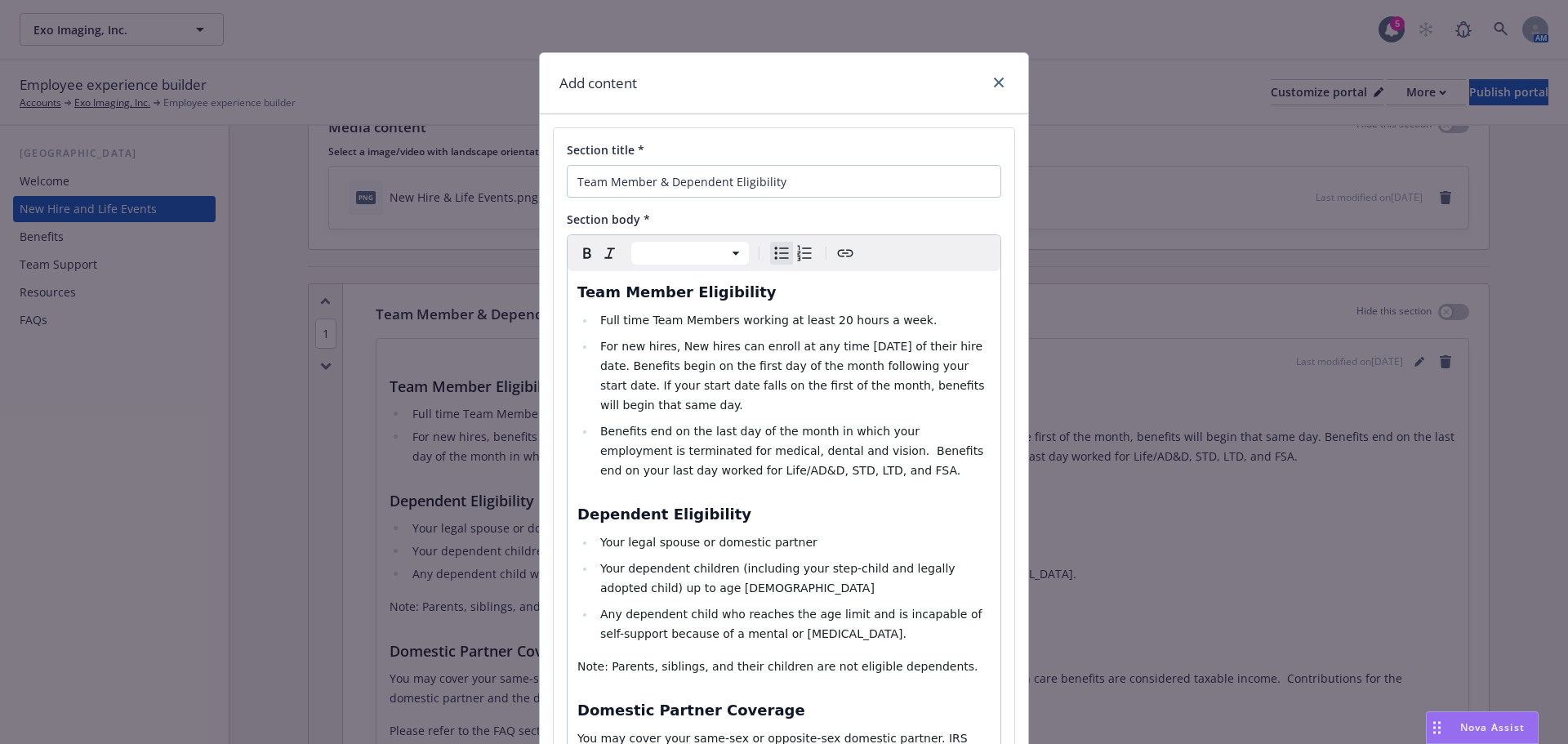
click at [667, 343] on span "For new hires, New hires can enroll at any time within 30 days of their hire da…" at bounding box center [795, 375] width 388 height 72
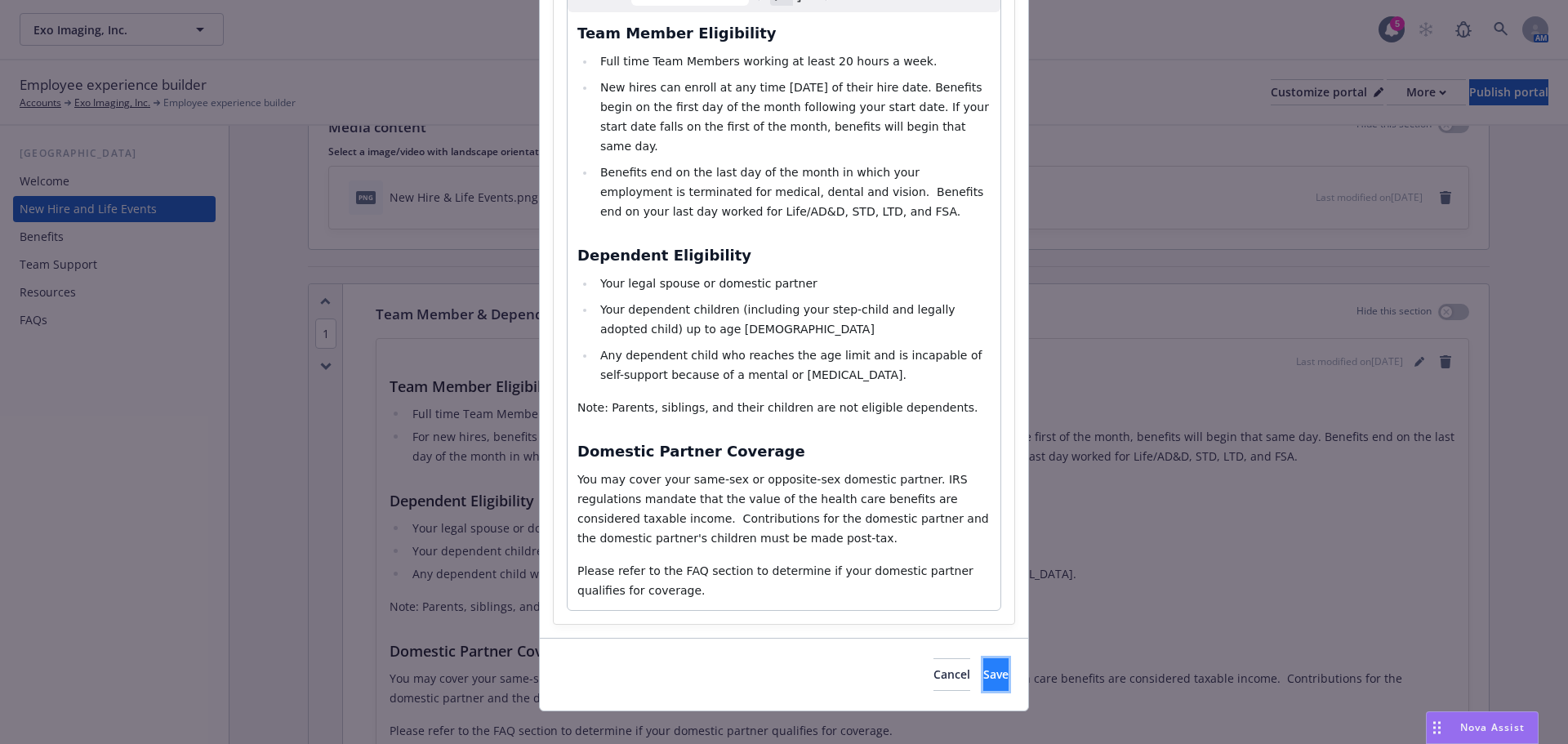
click at [983, 658] on button "Save" at bounding box center [996, 675] width 26 height 33
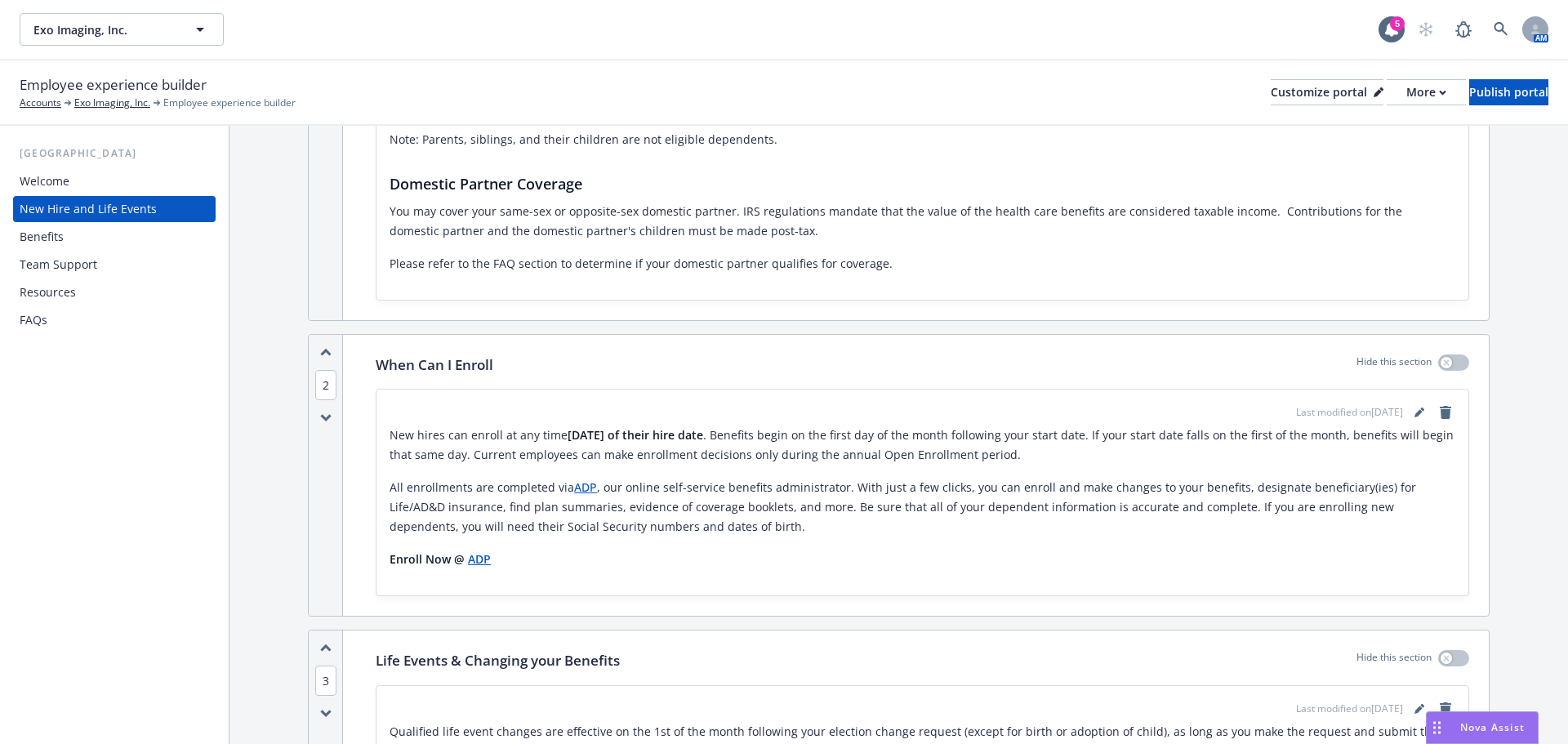
scroll to position [0, 0]
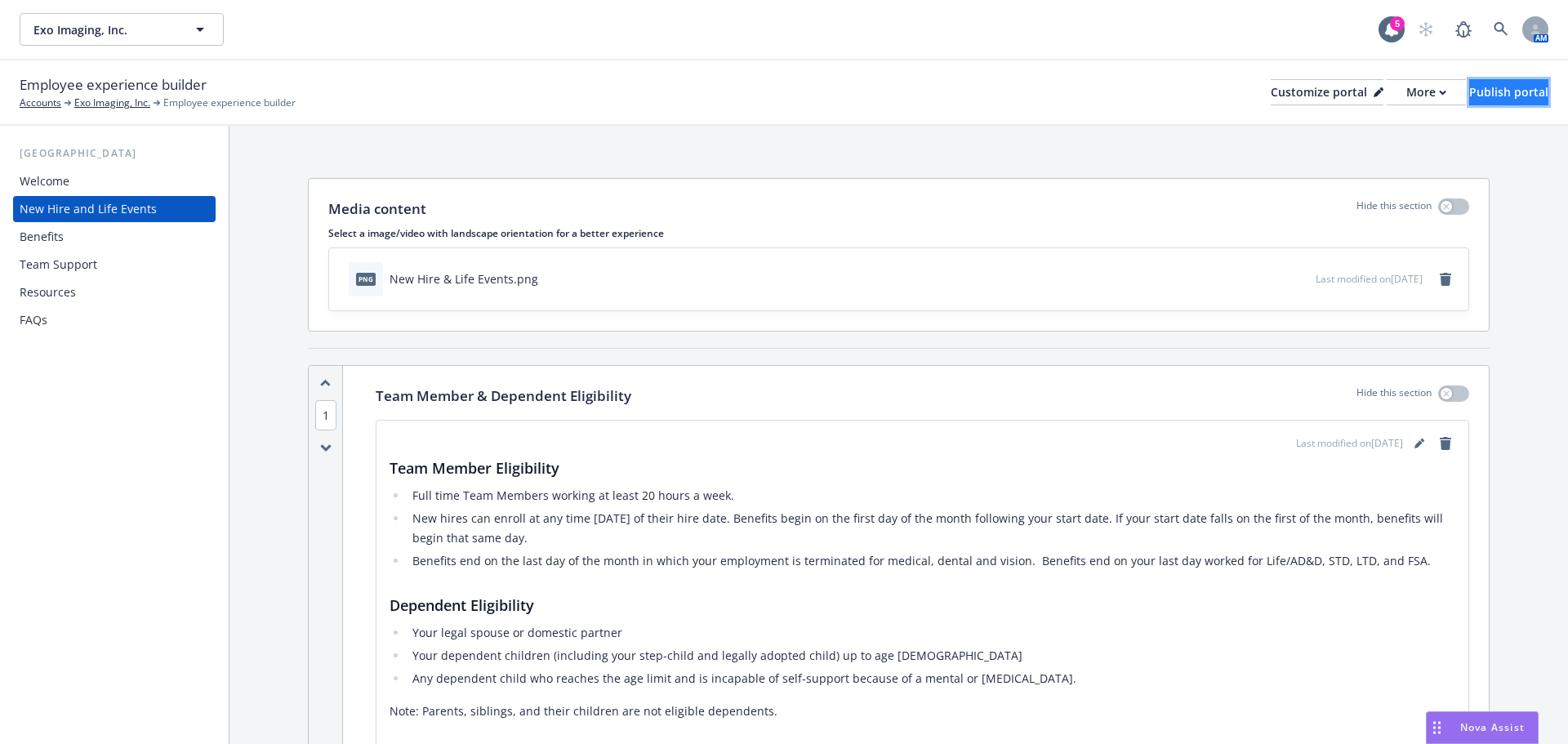
click at [1469, 100] on div "Publish portal" at bounding box center [1508, 92] width 79 height 25
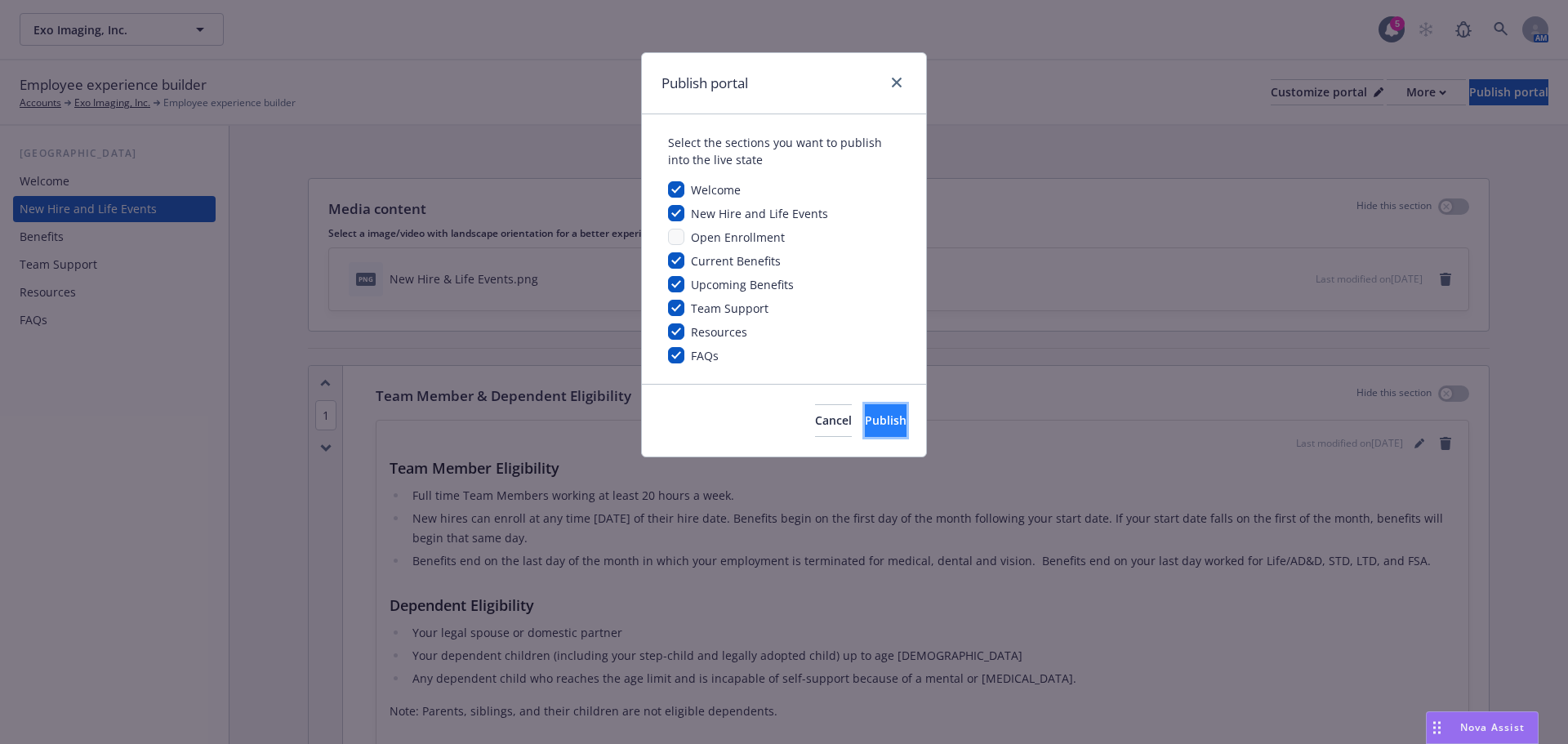
click at [871, 415] on span "Publish" at bounding box center [885, 419] width 41 height 16
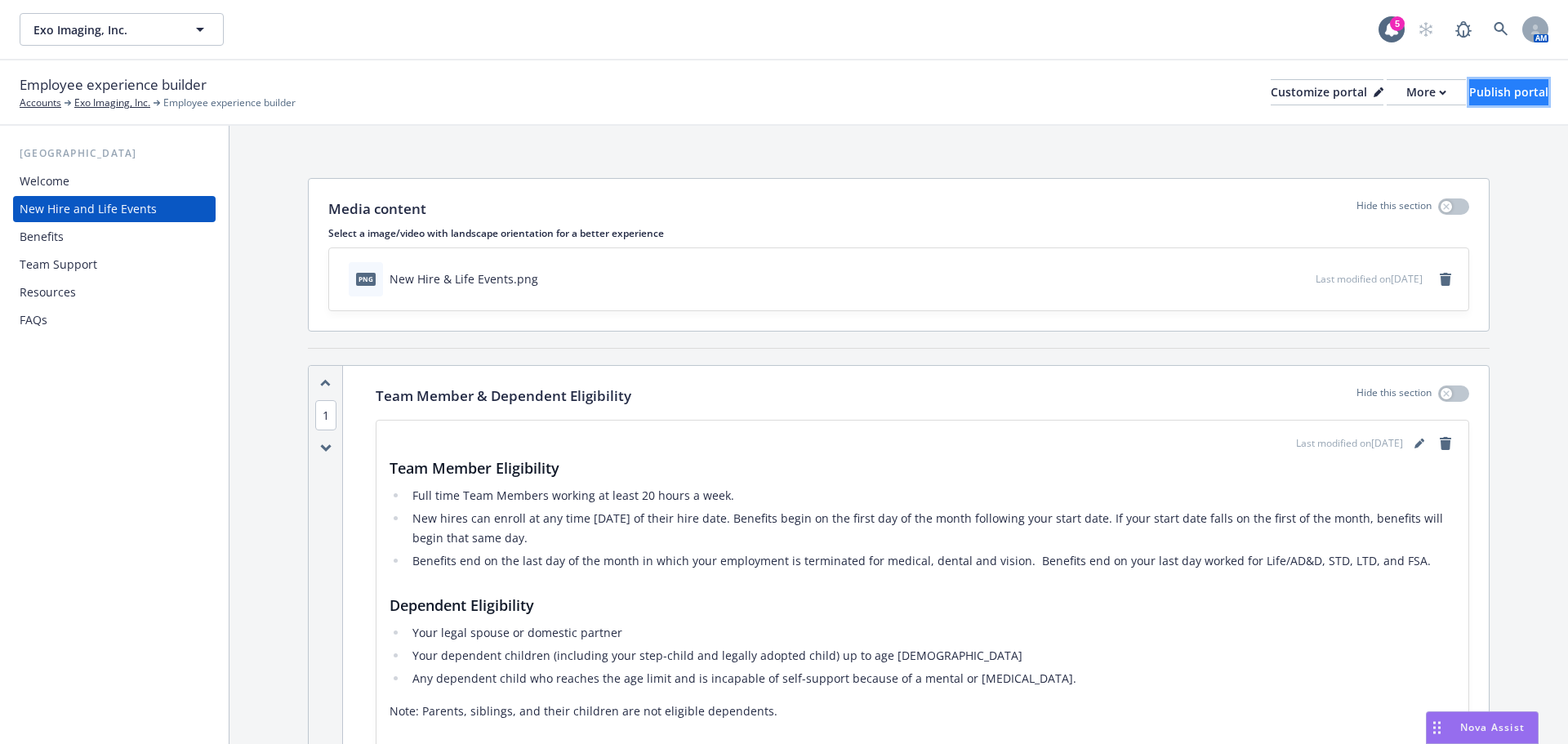
click at [1473, 88] on div "Publish portal" at bounding box center [1508, 92] width 79 height 25
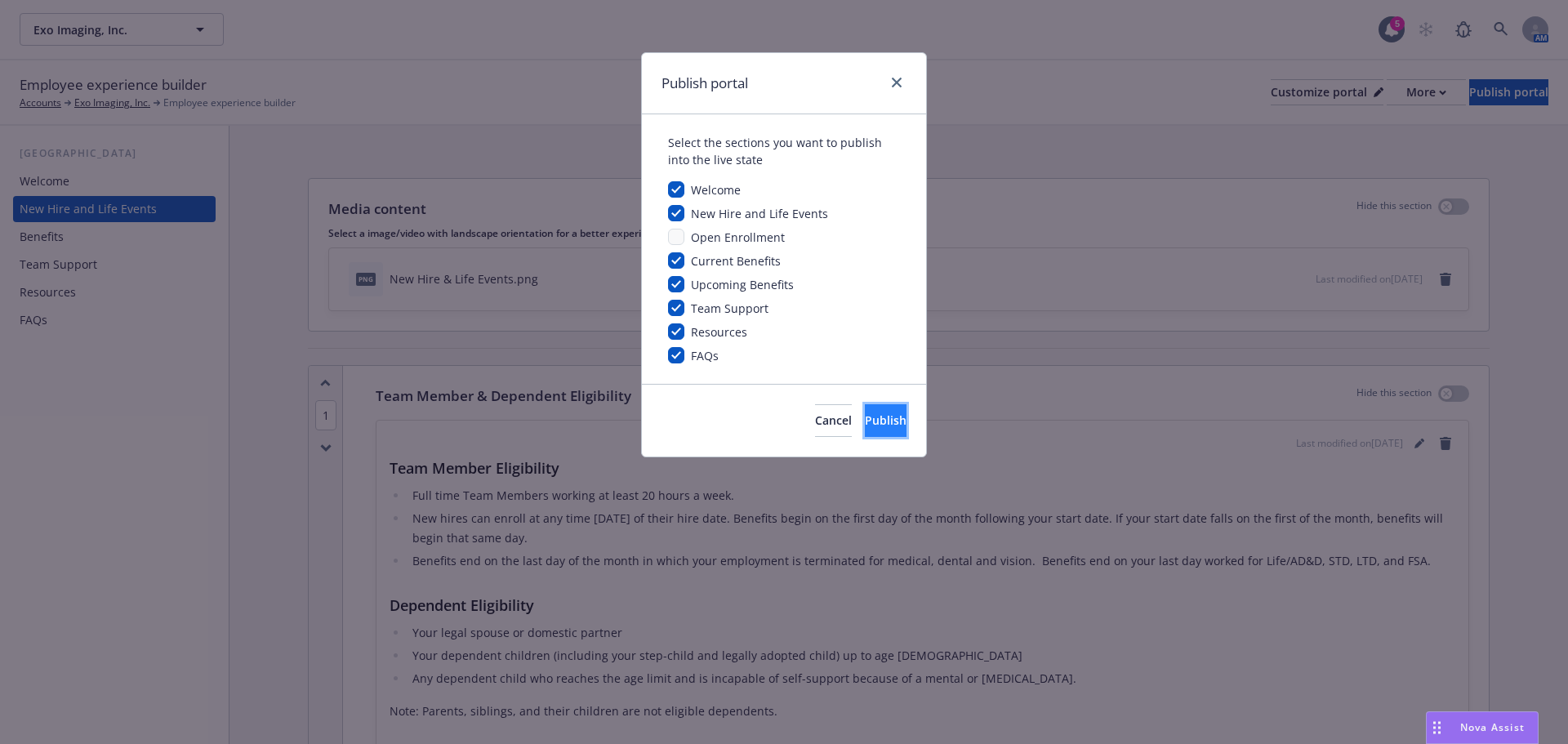
click at [880, 412] on button "Publish" at bounding box center [885, 421] width 41 height 33
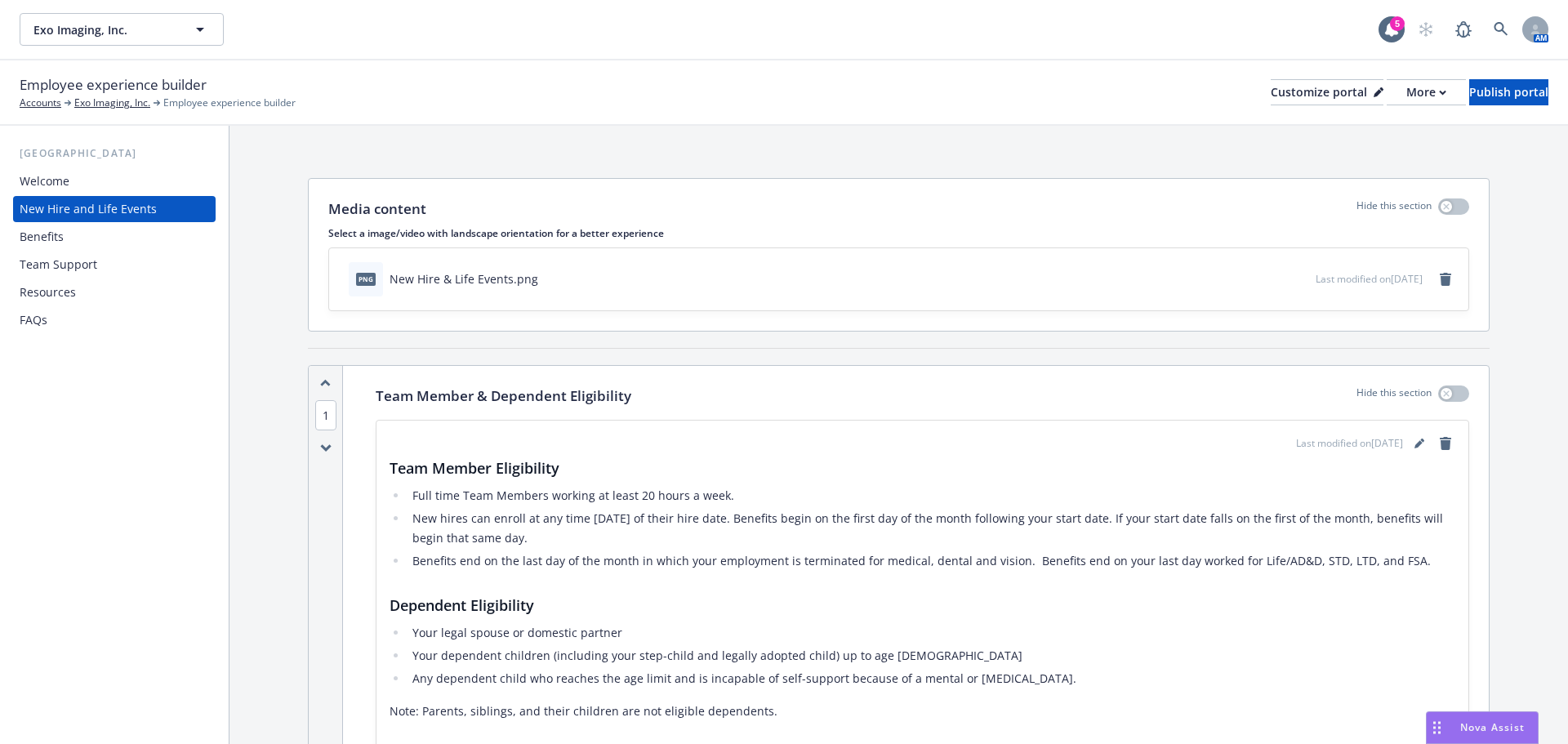
click at [102, 303] on div "Resources" at bounding box center [114, 292] width 189 height 26
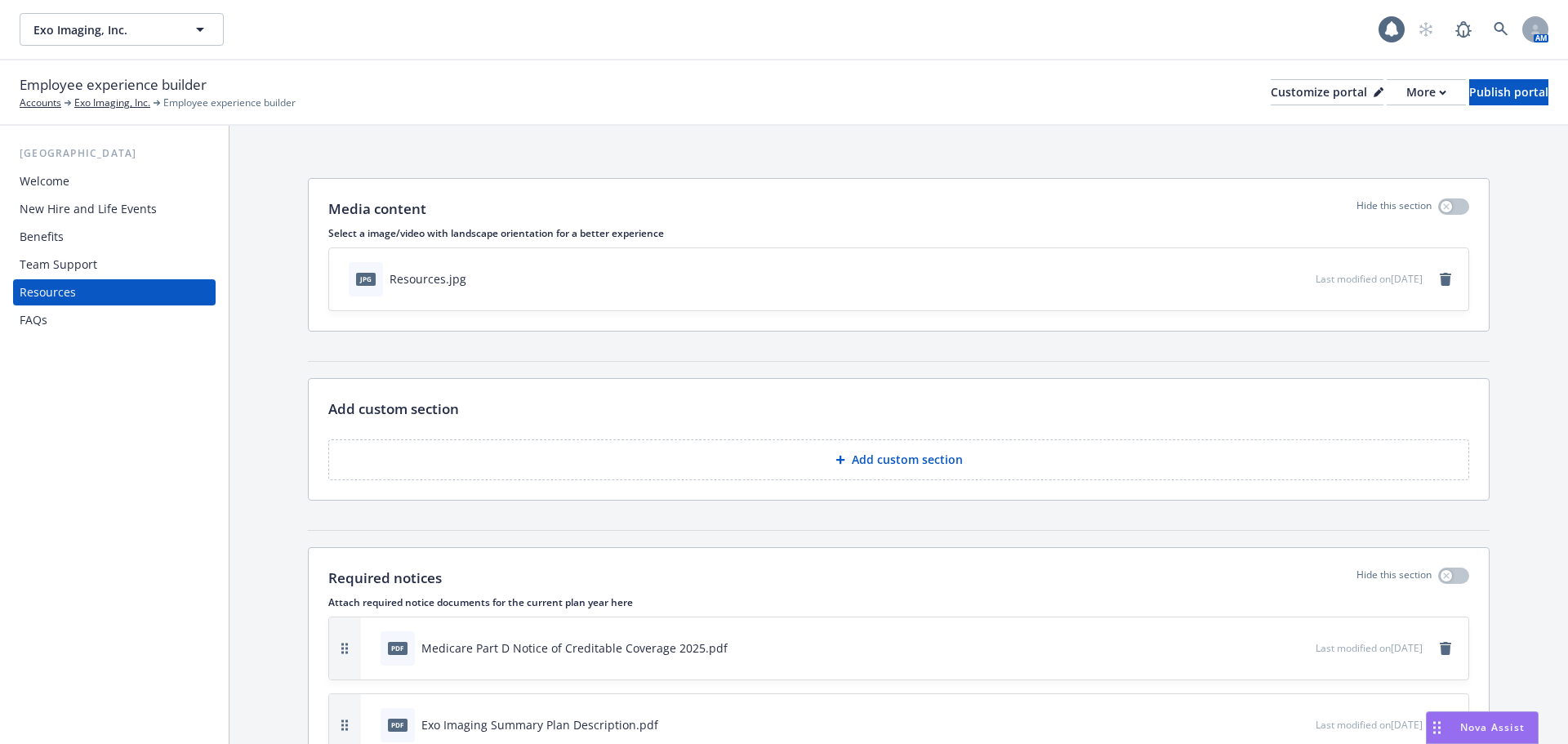
click at [78, 318] on div "FAQs" at bounding box center [114, 320] width 189 height 26
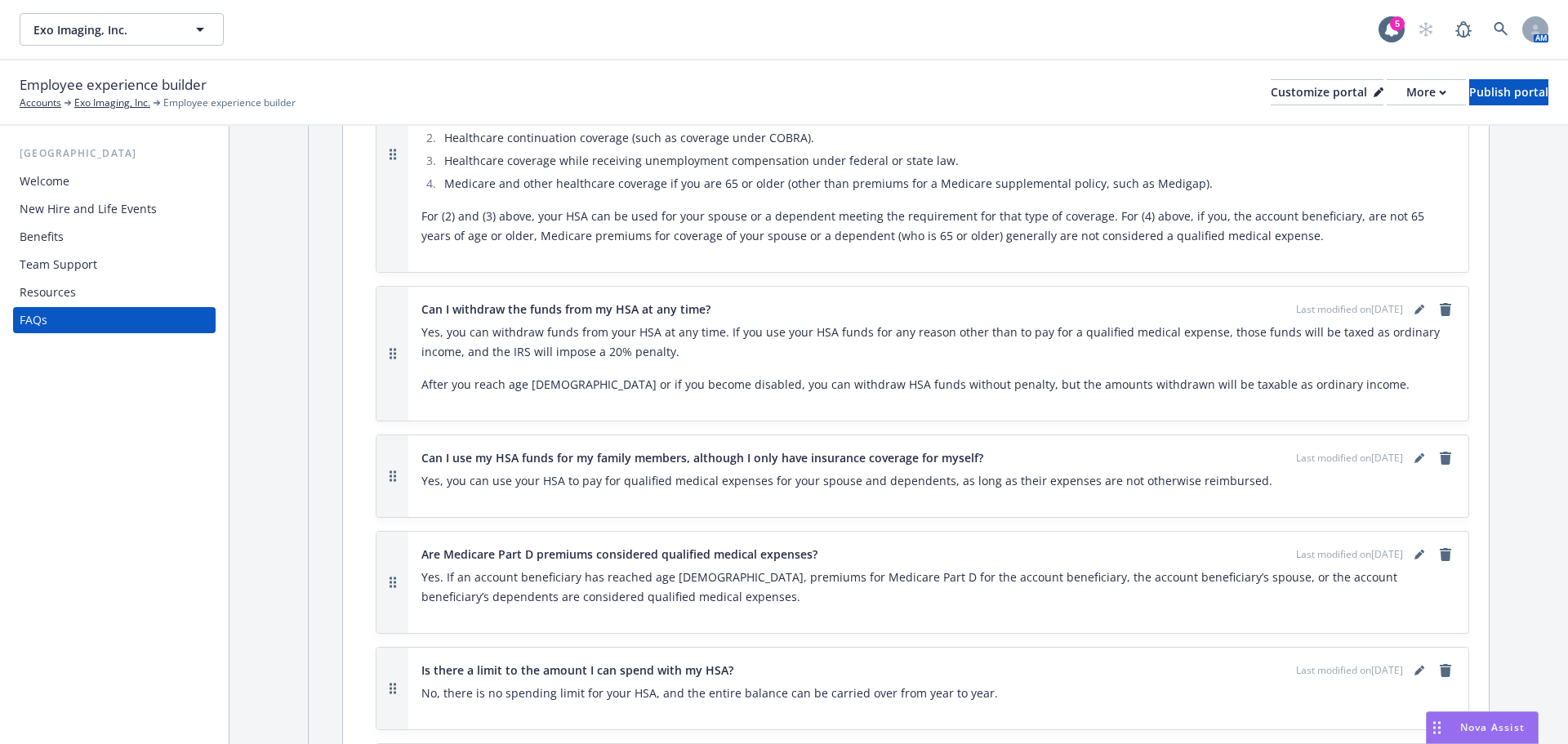
scroll to position [5200, 0]
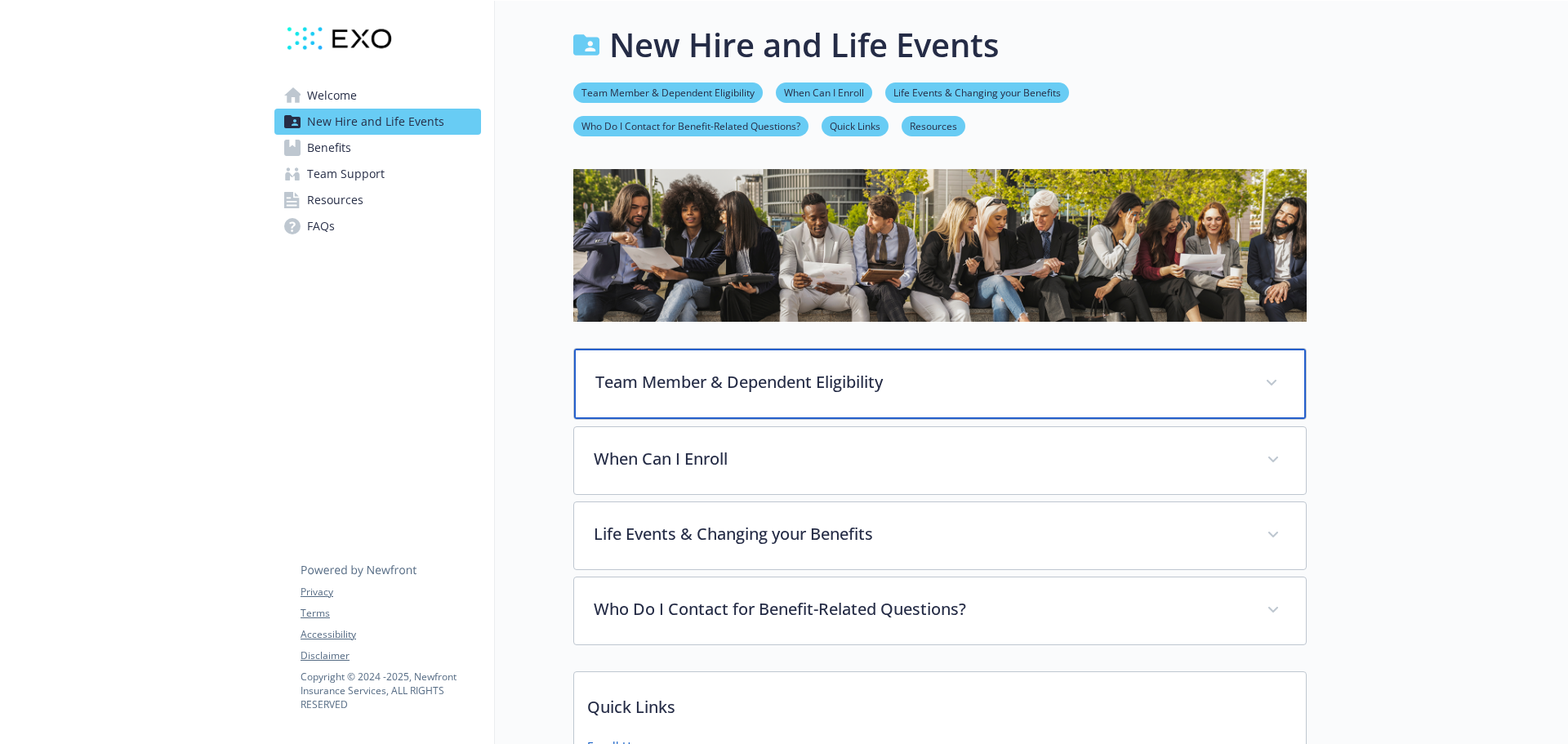
click at [683, 352] on div "Team Member & Dependent Eligibility" at bounding box center [940, 383] width 732 height 70
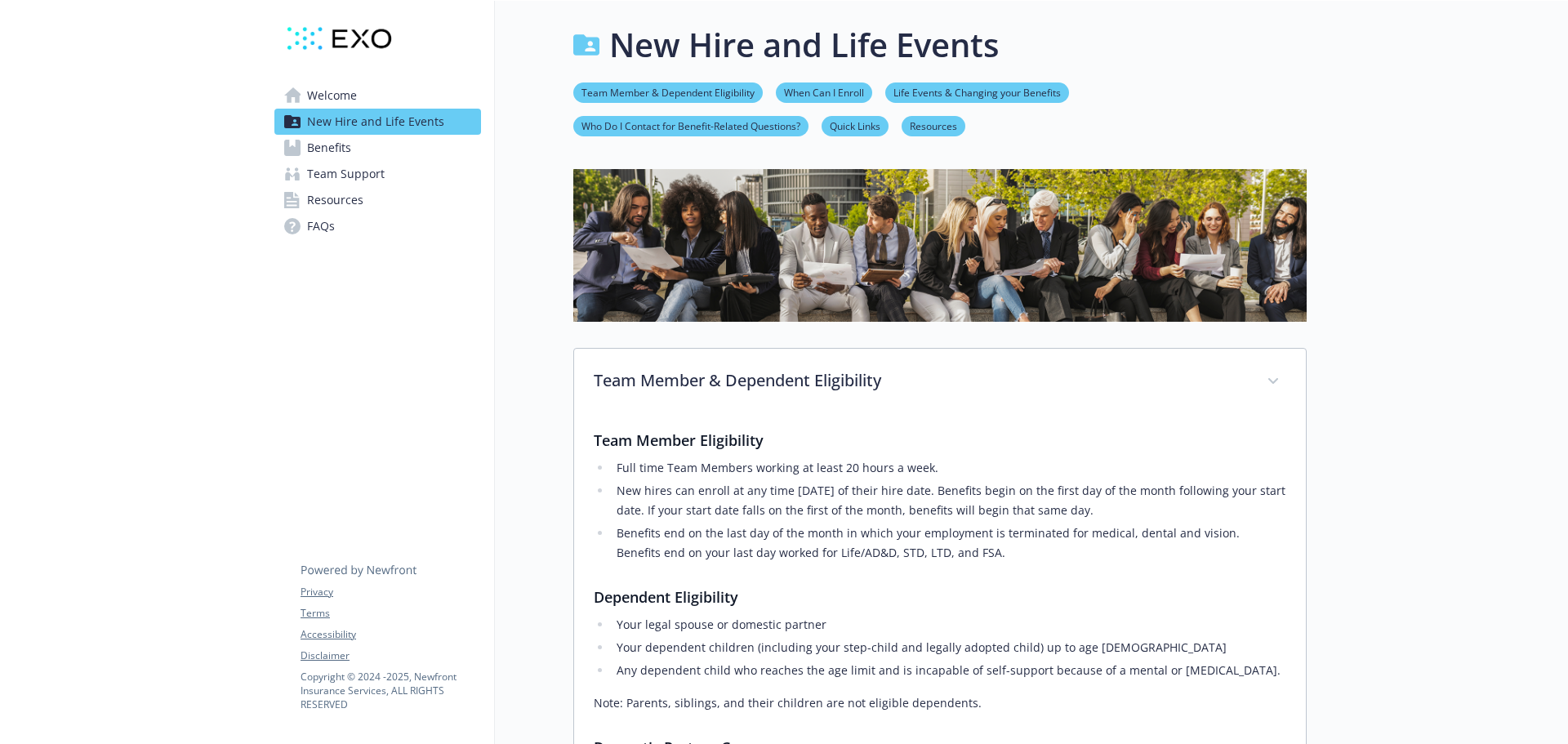
click at [313, 154] on span "Benefits" at bounding box center [329, 148] width 44 height 26
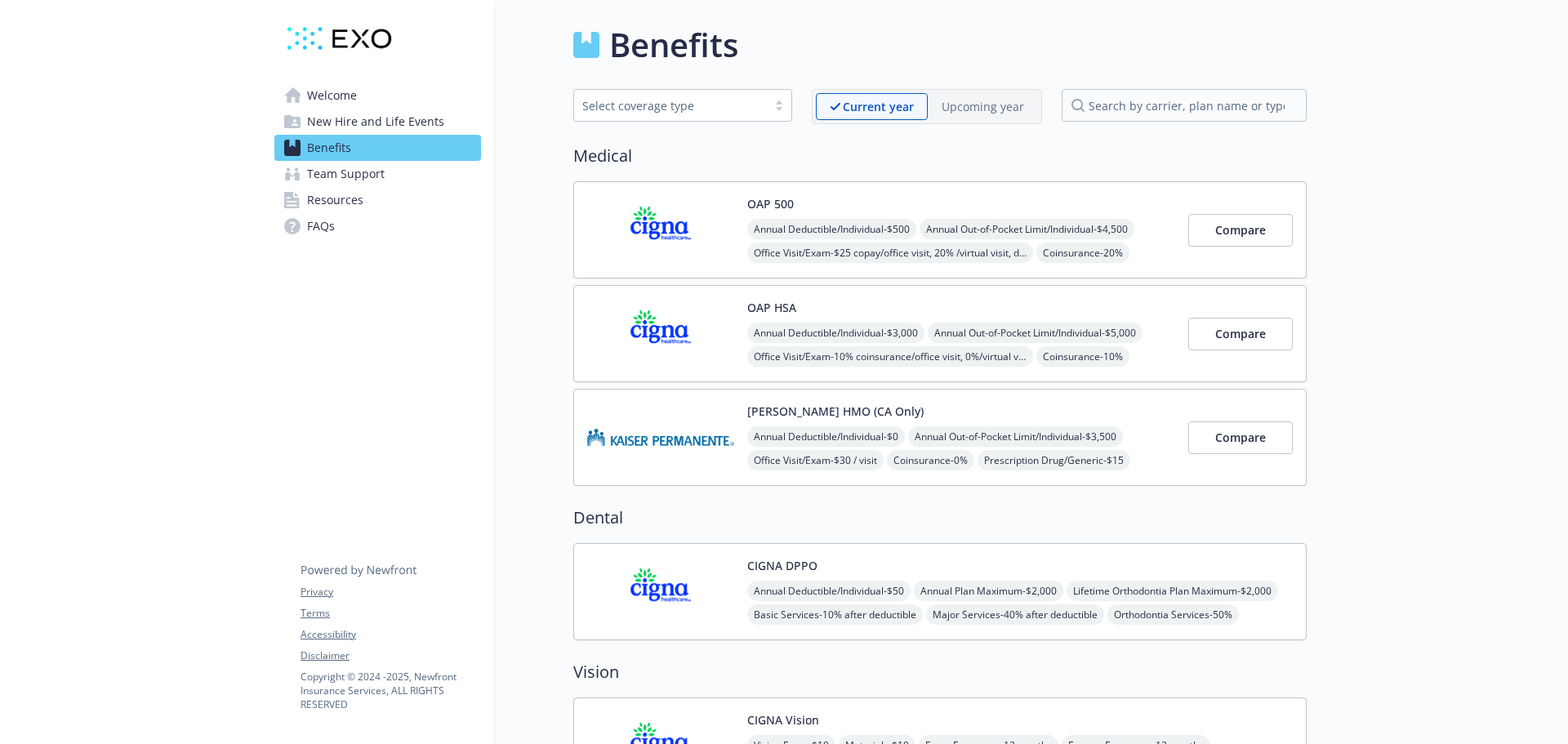
click at [372, 119] on span "New Hire and Life Events" at bounding box center [375, 121] width 137 height 26
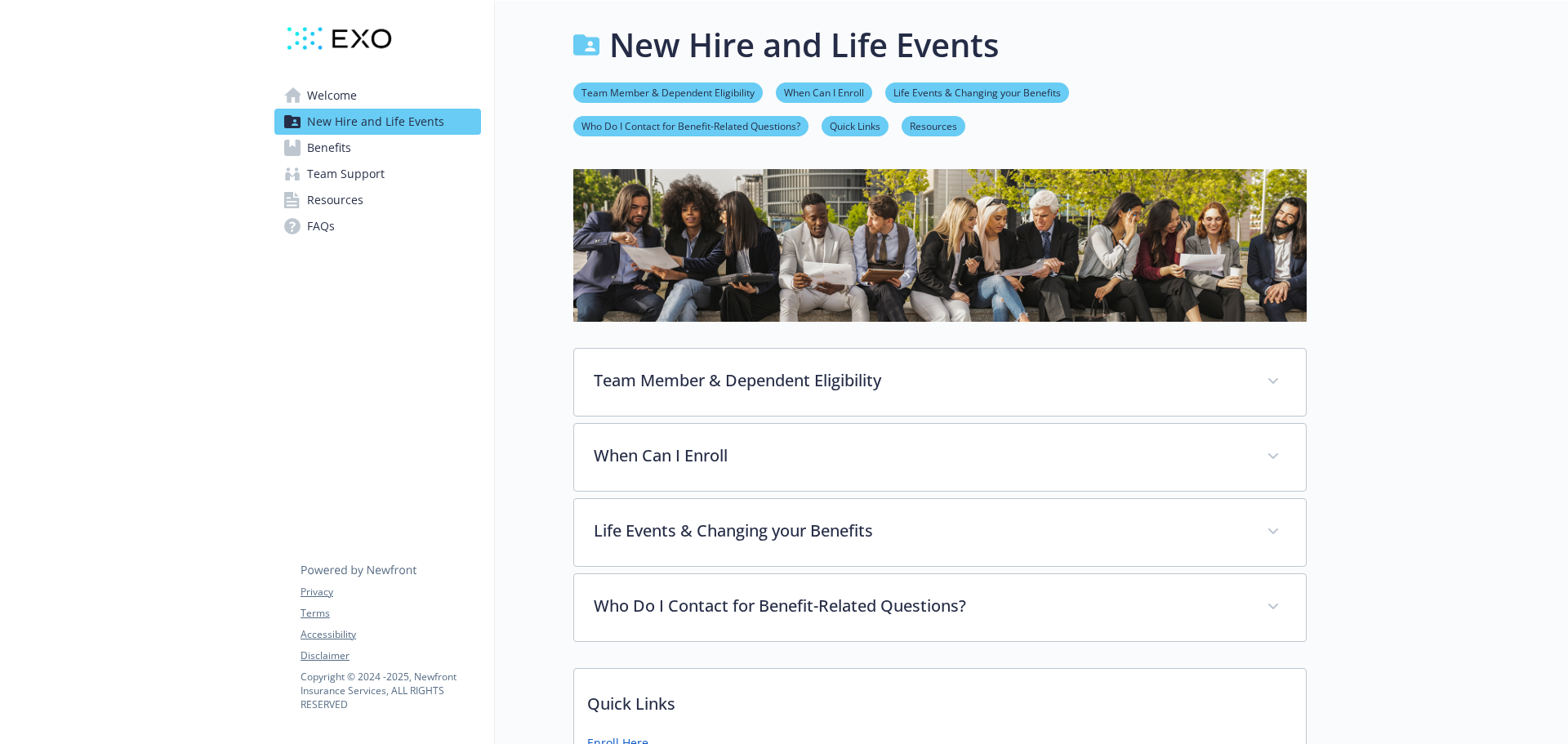
click at [315, 226] on span "FAQs" at bounding box center [321, 226] width 28 height 26
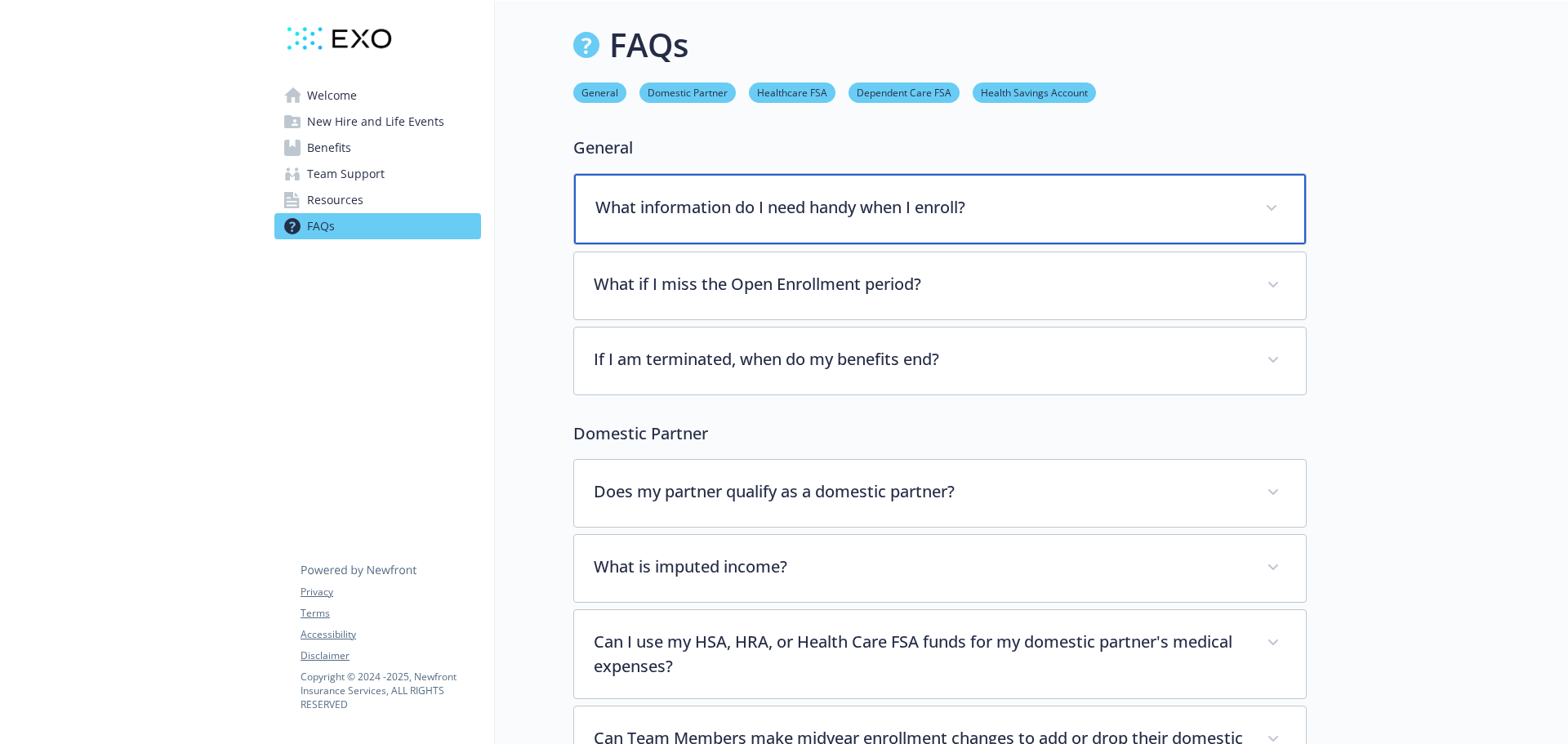
click at [674, 219] on div "What information do I need handy when I enroll?" at bounding box center [940, 209] width 732 height 70
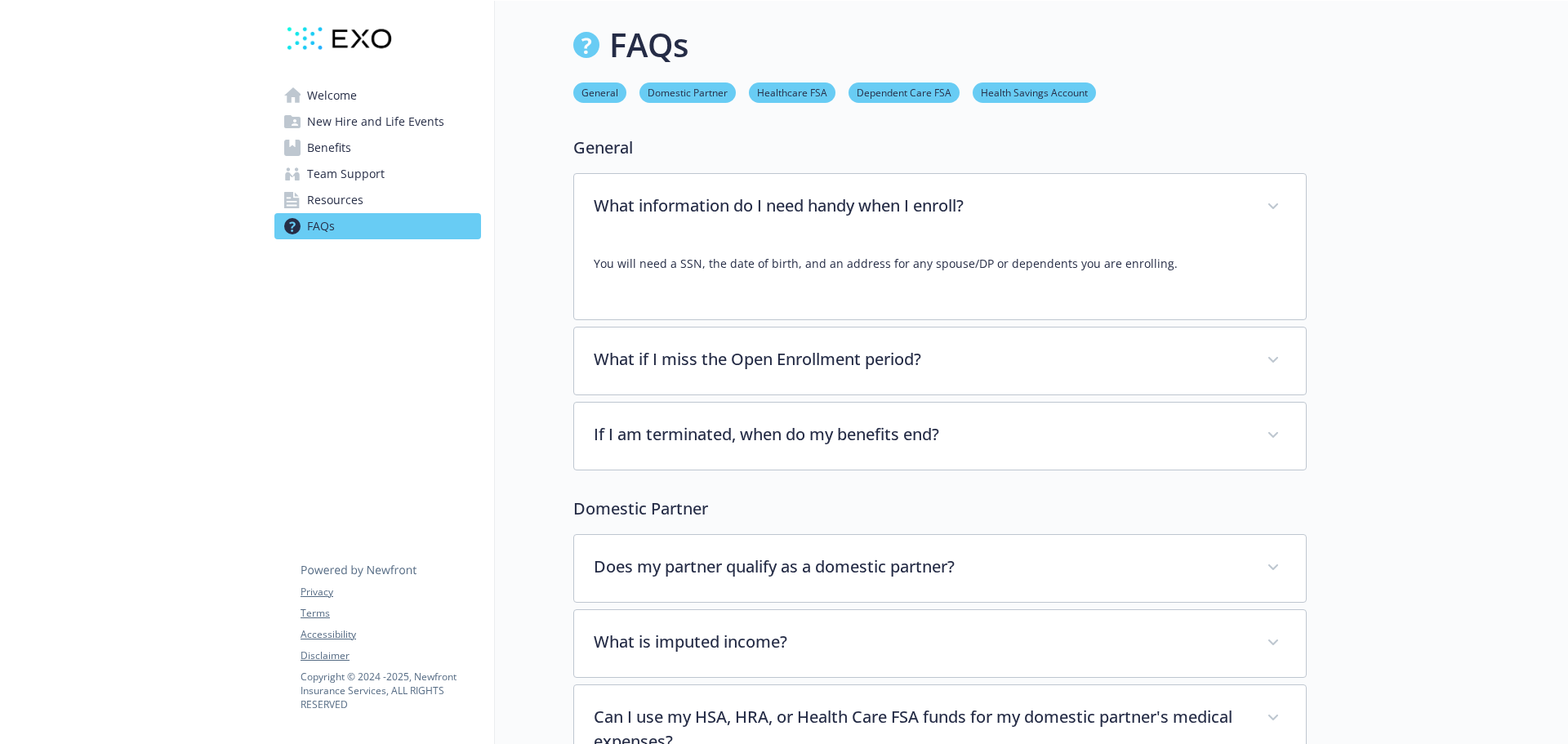
click at [359, 127] on span "New Hire and Life Events" at bounding box center [375, 121] width 137 height 26
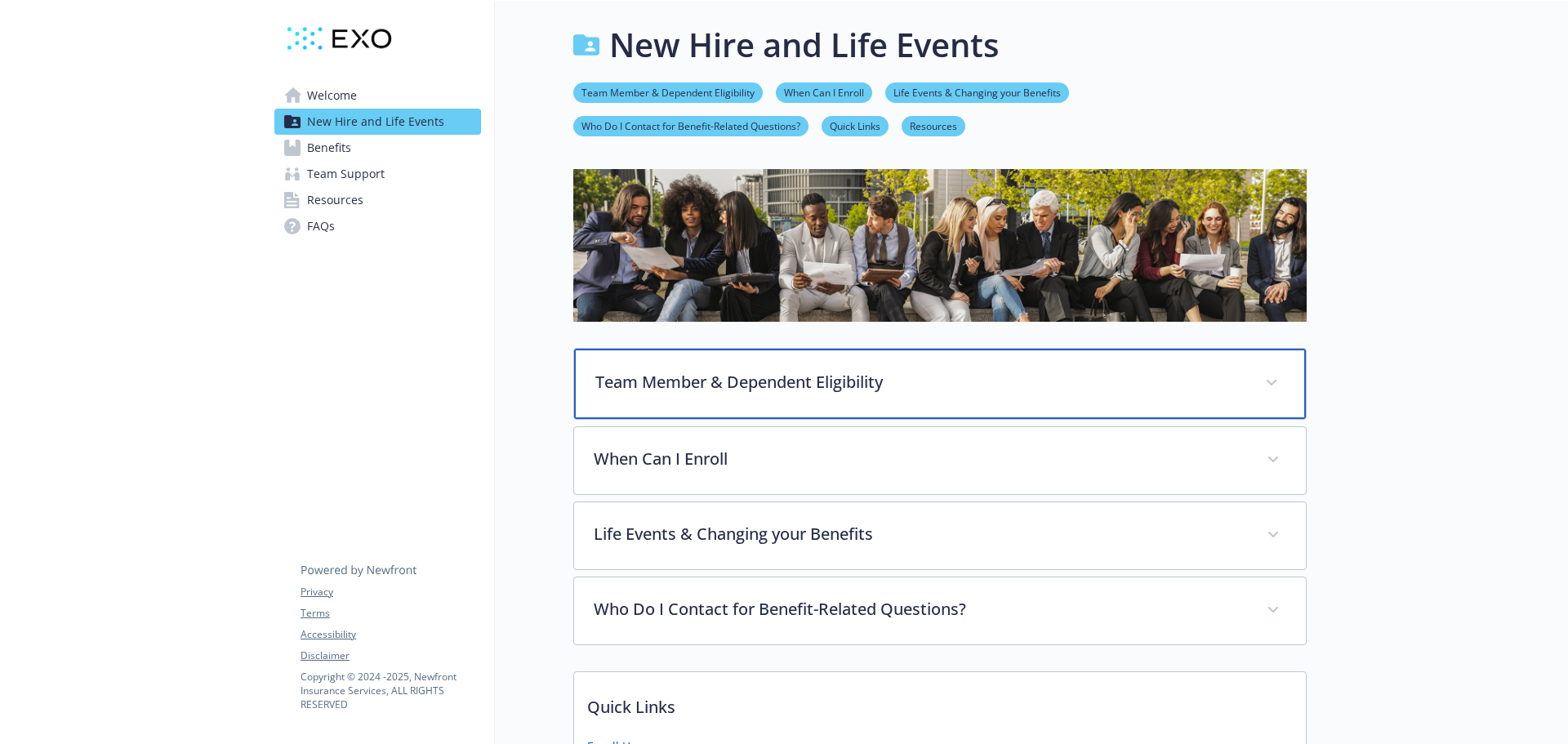
click at [612, 361] on div "Team Member & Dependent Eligibility" at bounding box center [940, 383] width 732 height 70
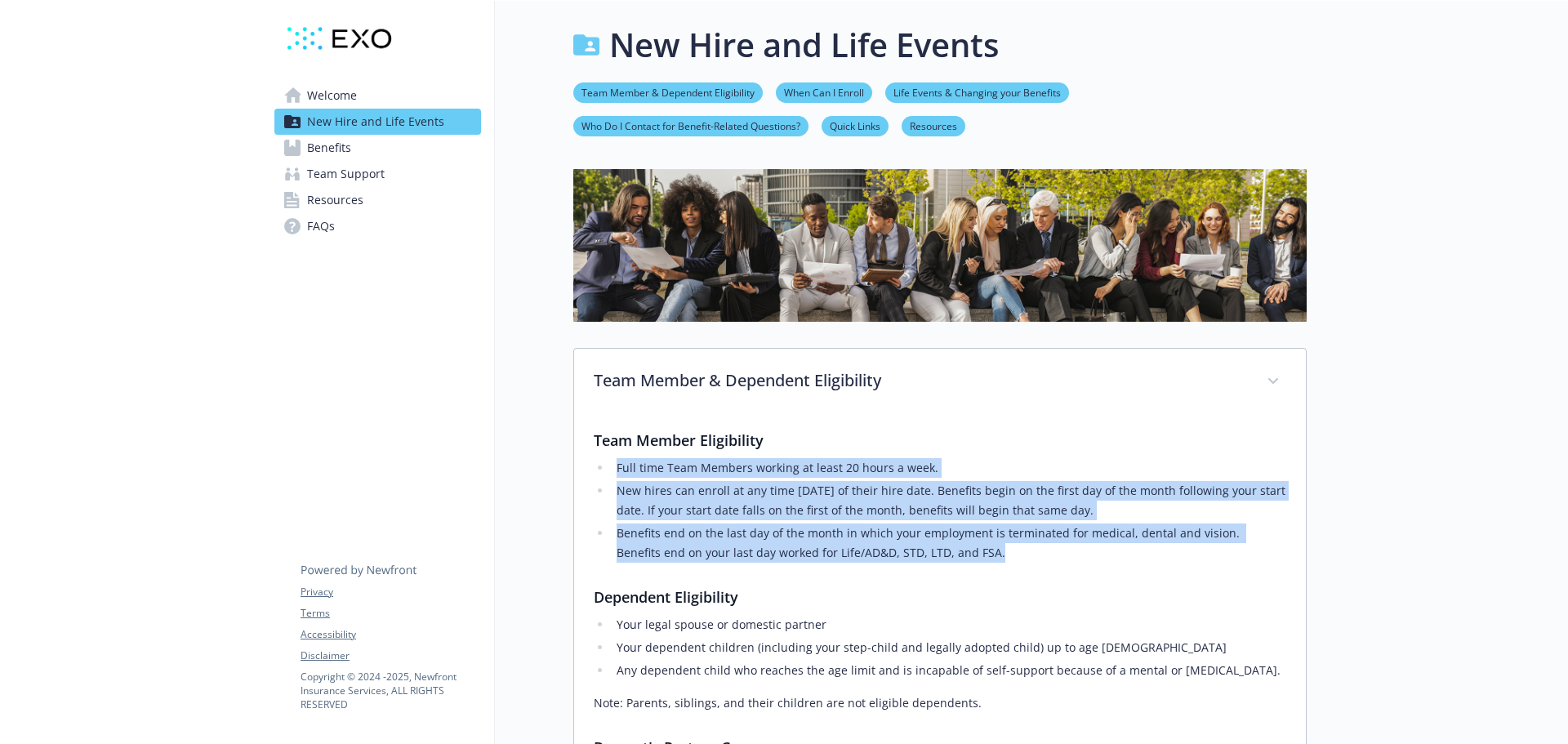
drag, startPoint x: 615, startPoint y: 470, endPoint x: 956, endPoint y: 557, distance: 351.9
click at [956, 557] on ul "Full time Team Members working at least 20 hours a week. New hires can enroll a…" at bounding box center [940, 510] width 692 height 105
copy ul "Full time Team Members working at least 20 hours a week. New hires can enroll a…"
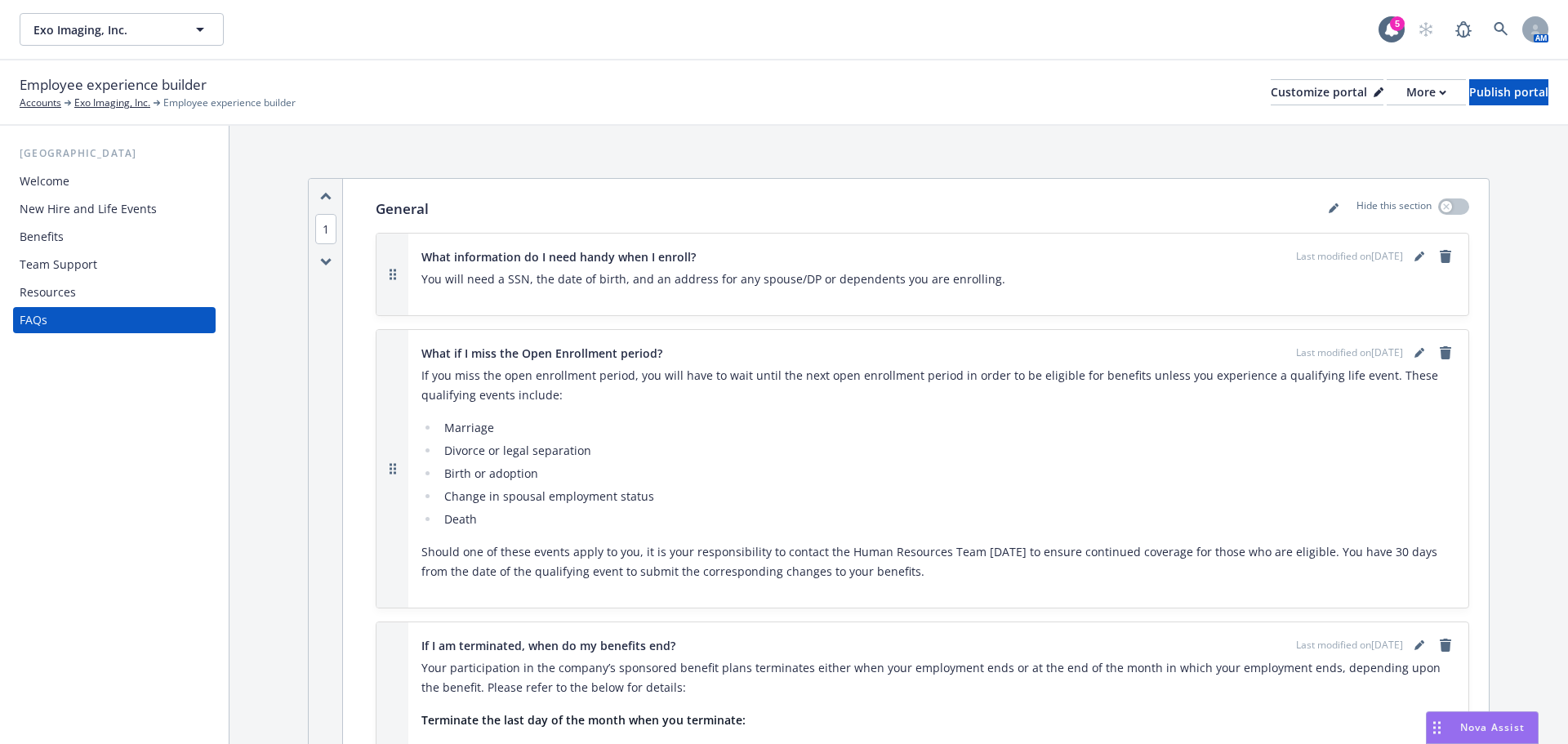
click at [156, 206] on div "New Hire and Life Events" at bounding box center [114, 209] width 189 height 26
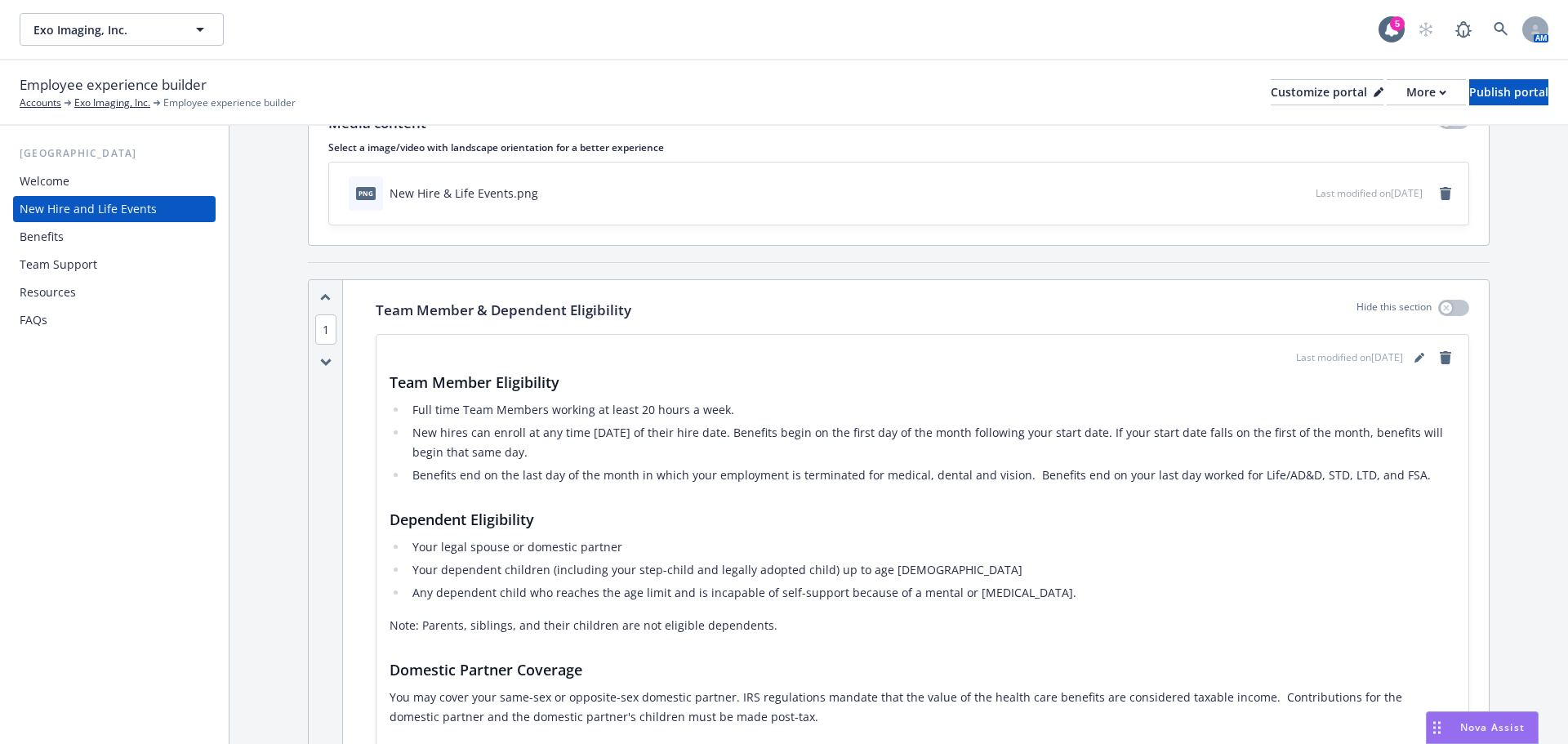
scroll to position [164, 0]
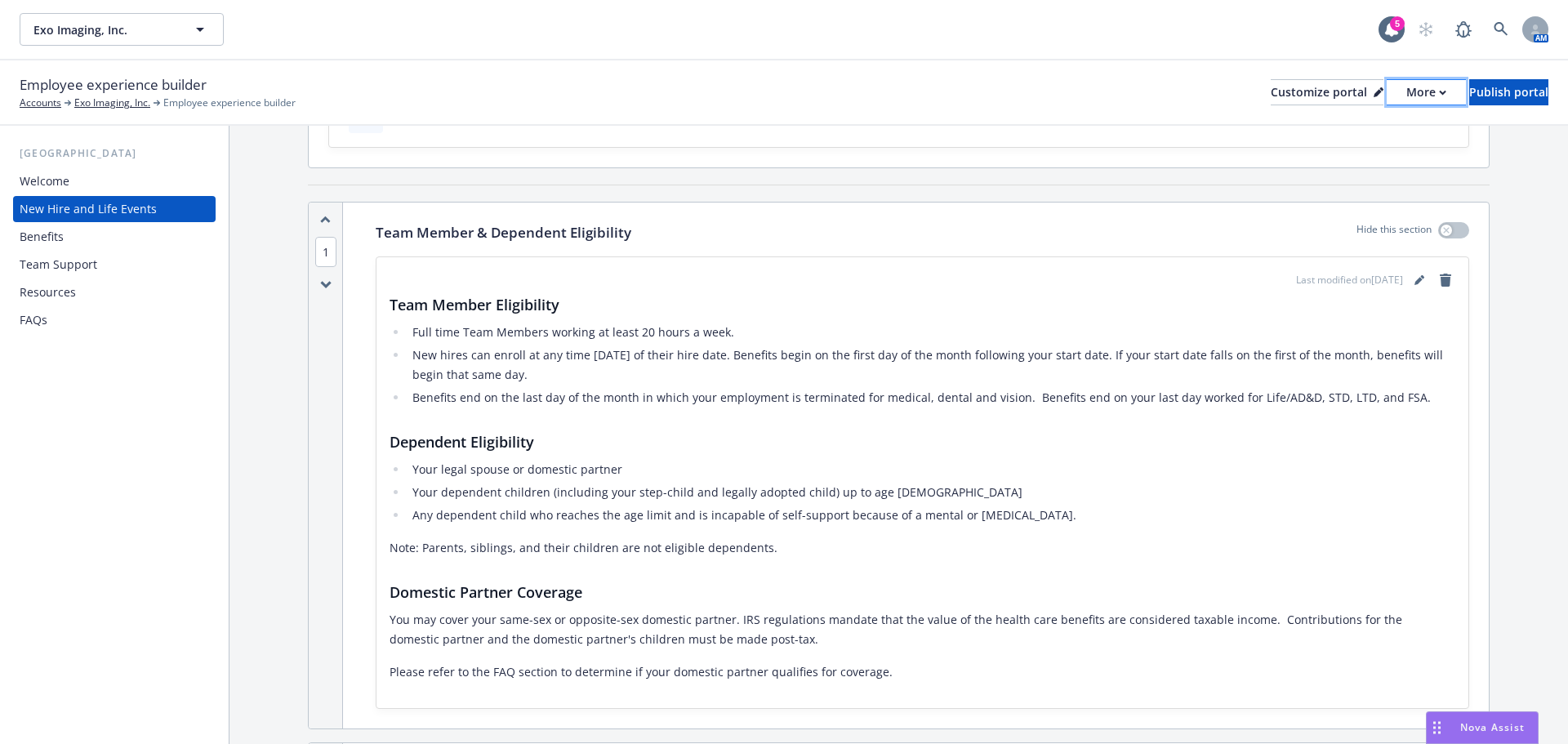
click at [1406, 80] on div "More" at bounding box center [1426, 92] width 40 height 25
click at [1333, 157] on link "Copy portal link" at bounding box center [1339, 162] width 149 height 33
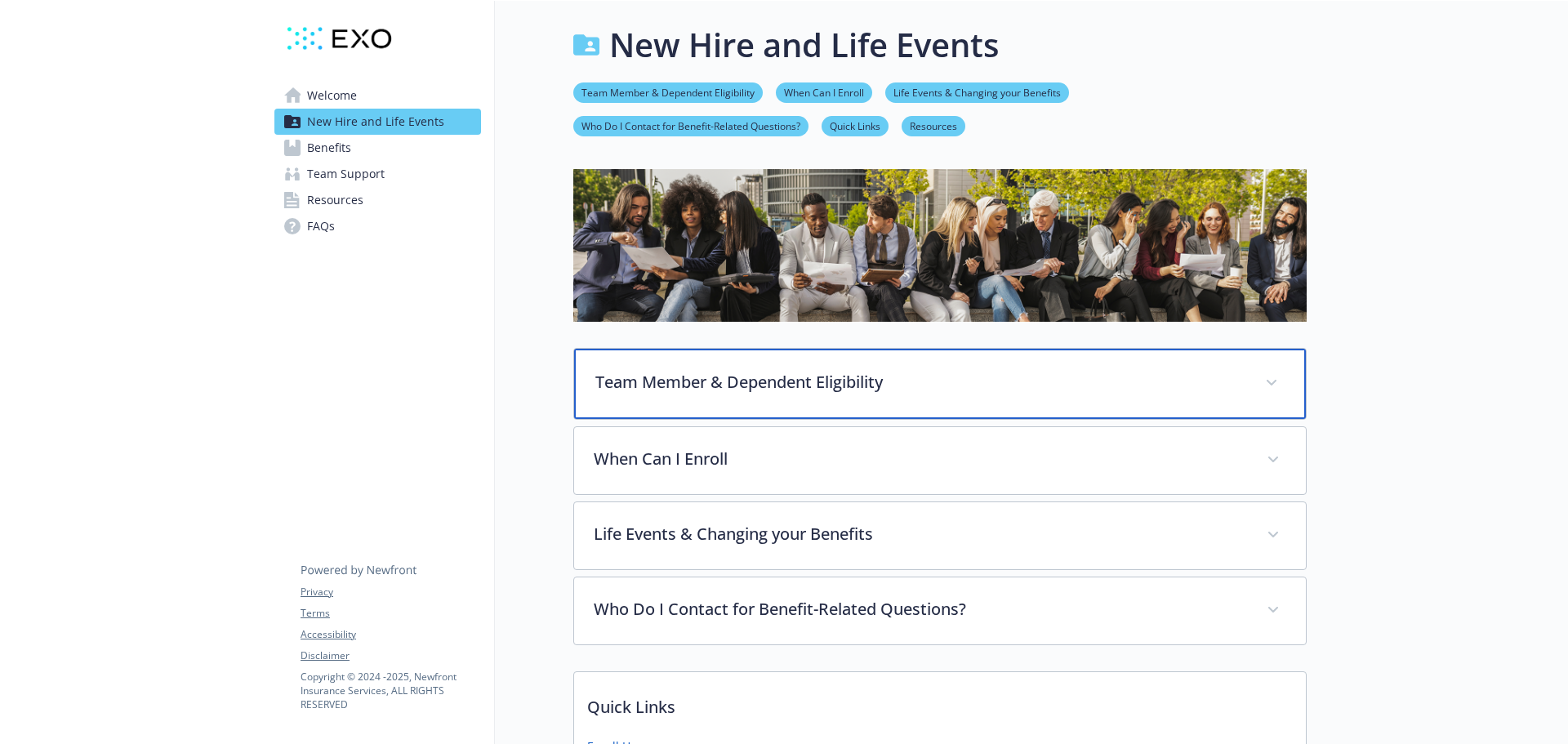
click at [690, 397] on div "Team Member & Dependent Eligibility" at bounding box center [940, 383] width 732 height 70
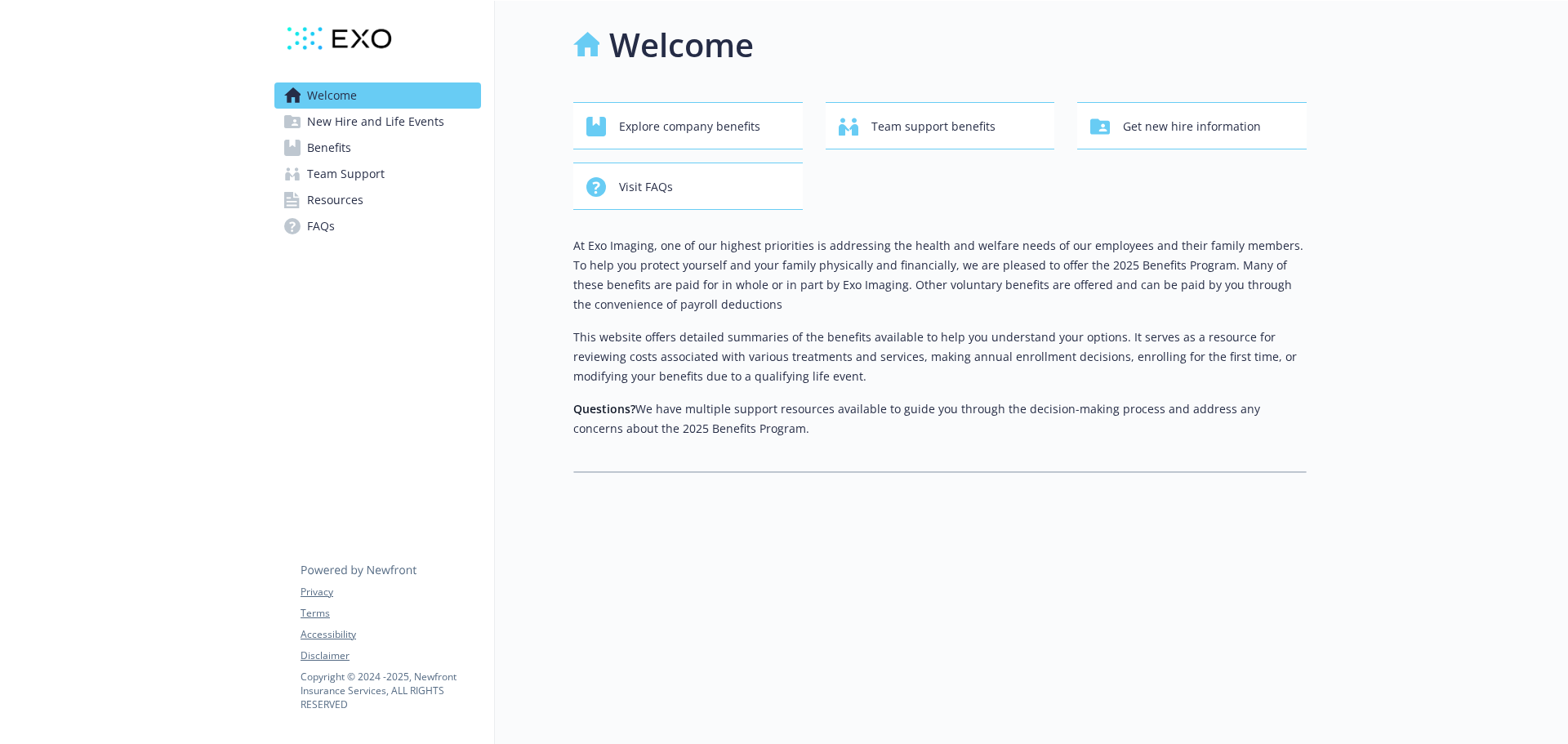
click at [303, 149] on link "Benefits" at bounding box center [377, 148] width 207 height 26
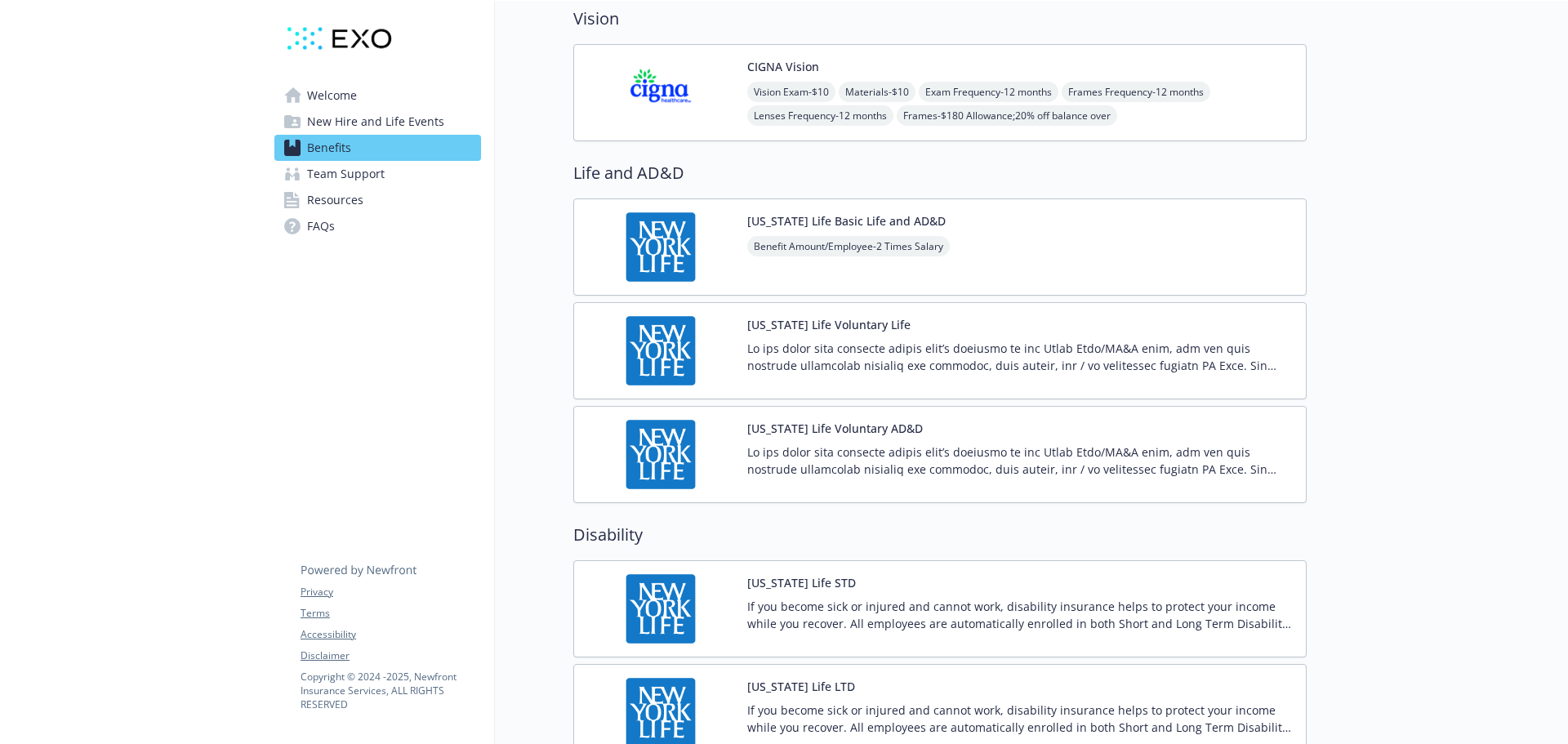
scroll to position [980, 0]
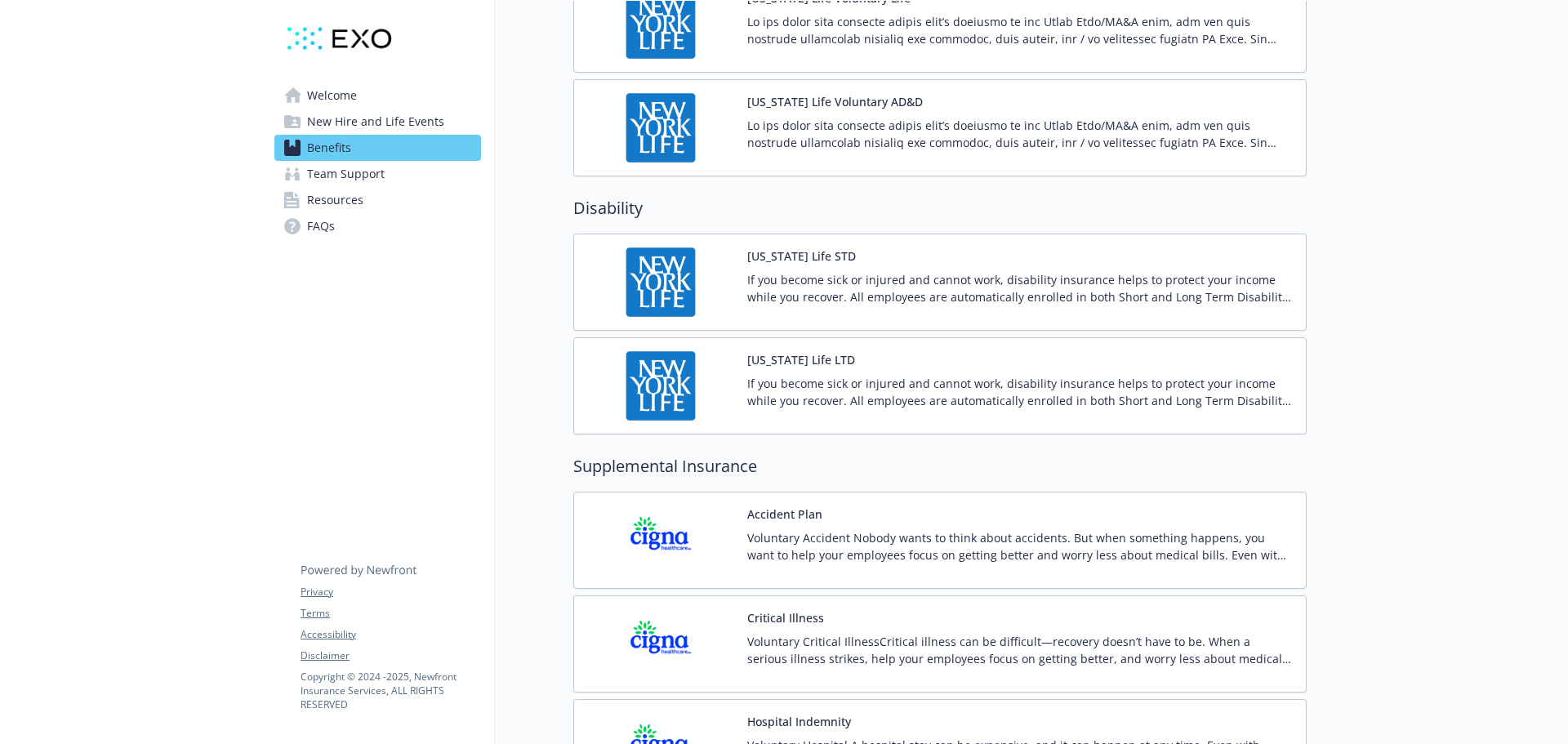
click at [409, 114] on span "New Hire and Life Events" at bounding box center [375, 121] width 137 height 26
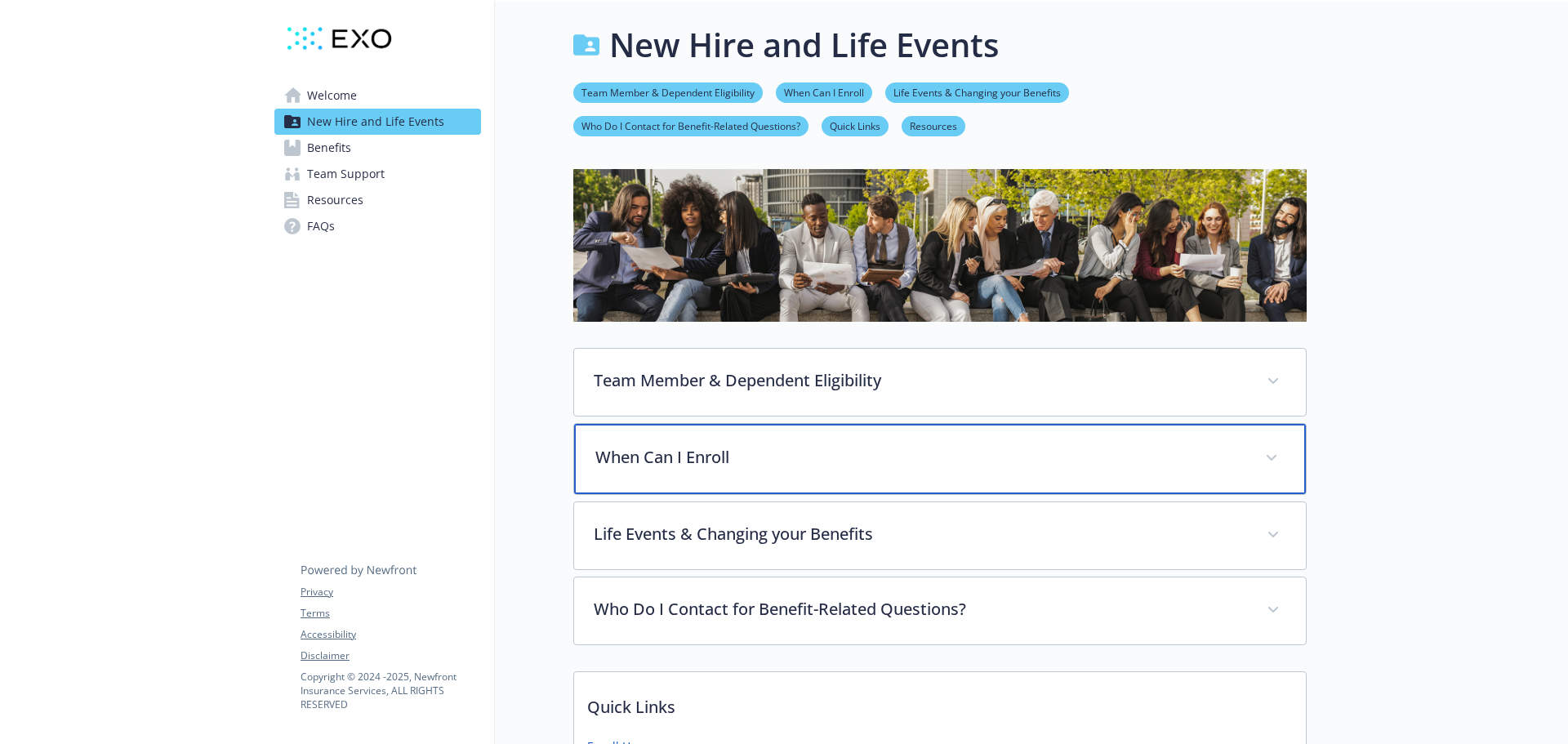
click at [670, 468] on p "When Can I Enroll" at bounding box center [920, 457] width 650 height 25
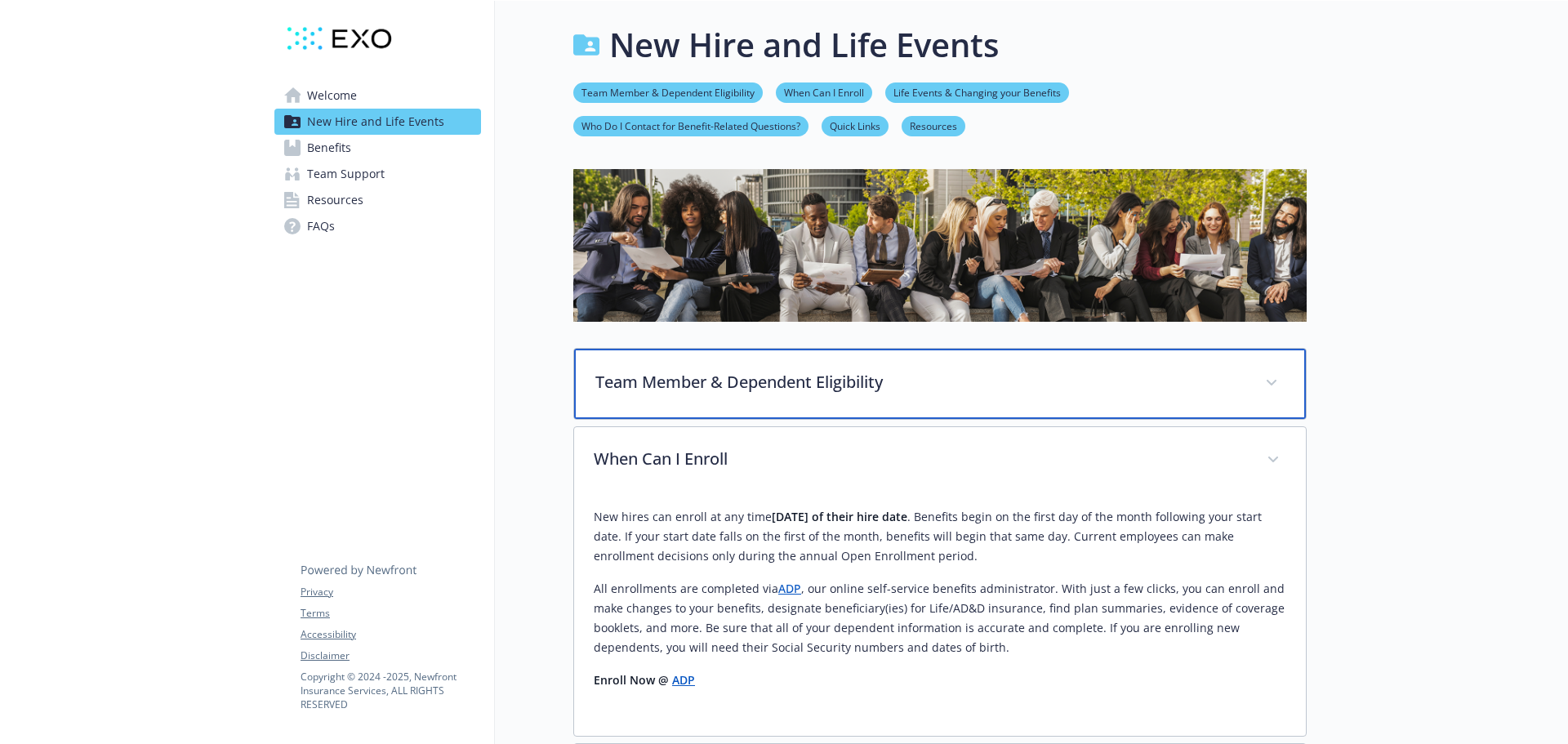
click at [701, 397] on div "Team Member & Dependent Eligibility" at bounding box center [940, 383] width 732 height 70
